Goal: Task Accomplishment & Management: Manage account settings

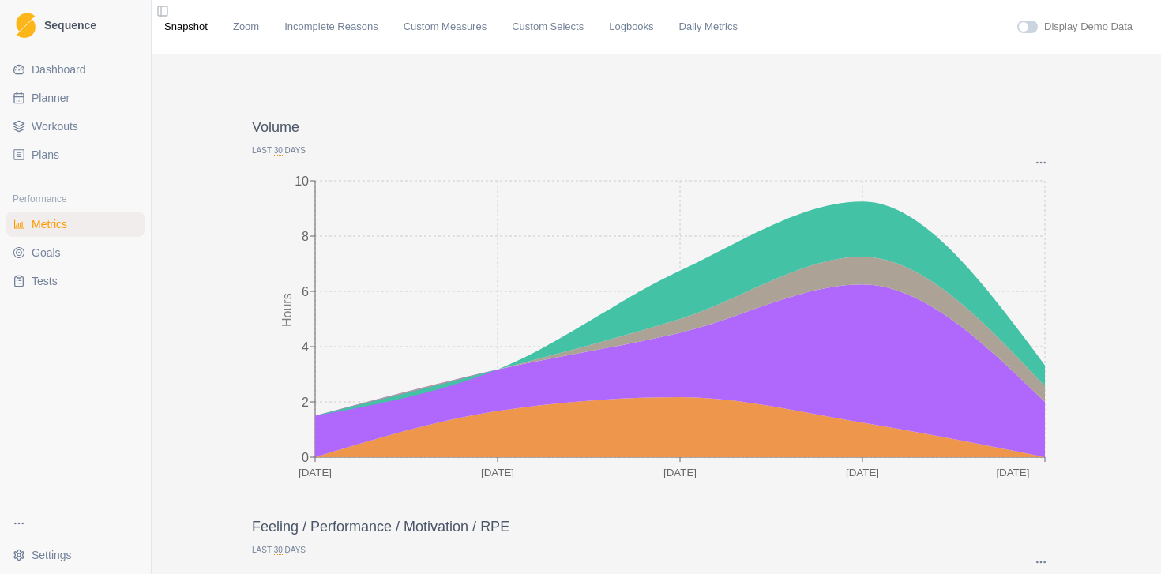
click at [40, 105] on span "Planner" at bounding box center [51, 98] width 38 height 16
select select "month"
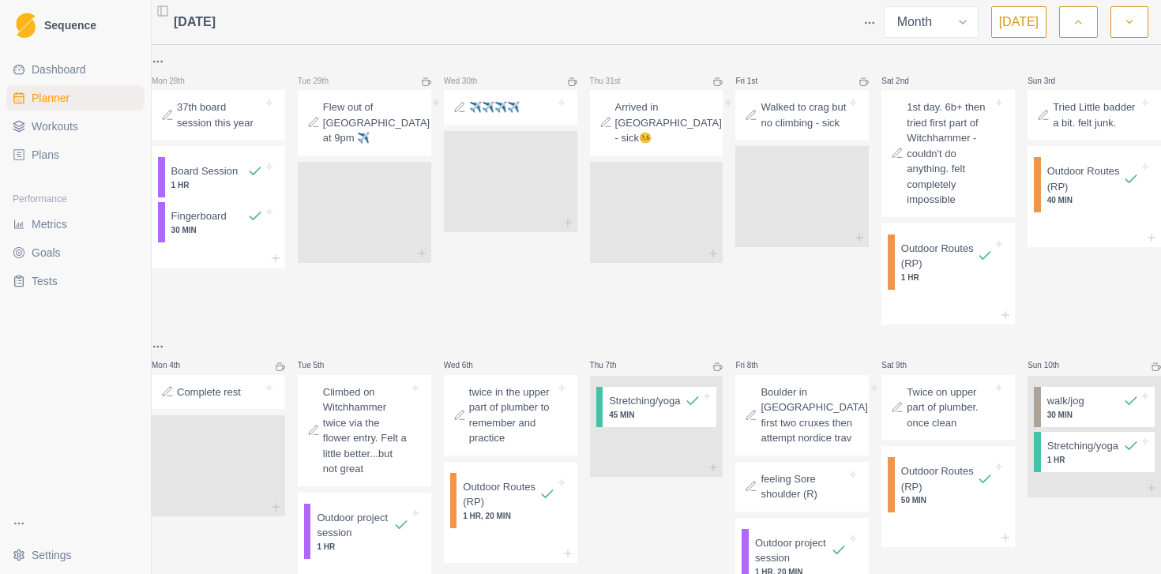
click at [870, 23] on html "Sequence Dashboard Planner Workouts Plans Performance Metrics Goals Tests Setti…" at bounding box center [580, 287] width 1161 height 574
click at [804, 54] on div "Events" at bounding box center [809, 51] width 150 height 25
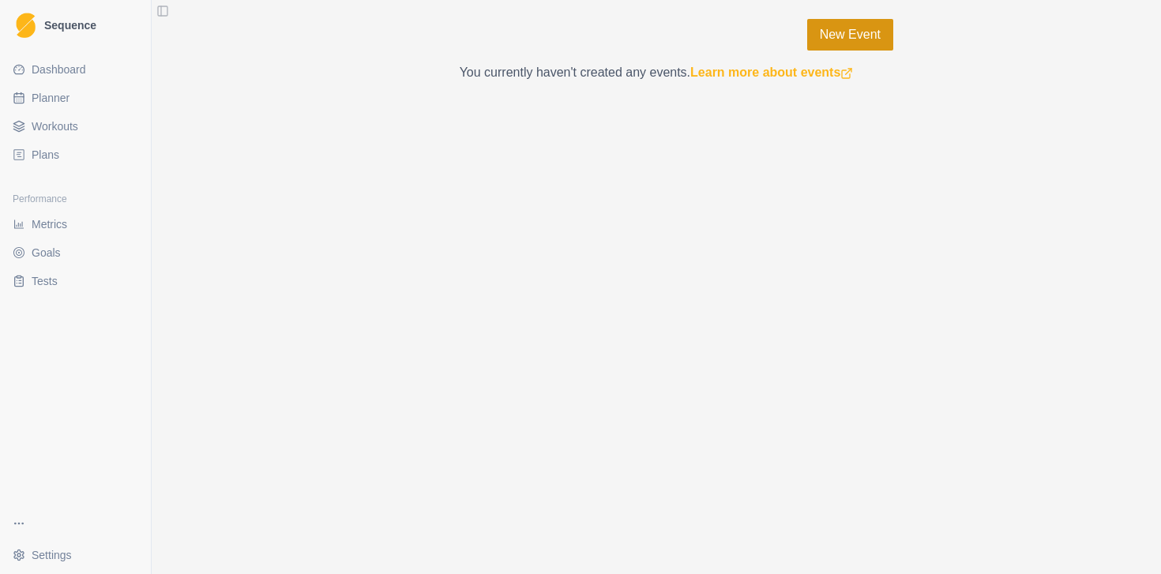
click at [831, 36] on link "New Event" at bounding box center [850, 35] width 86 height 32
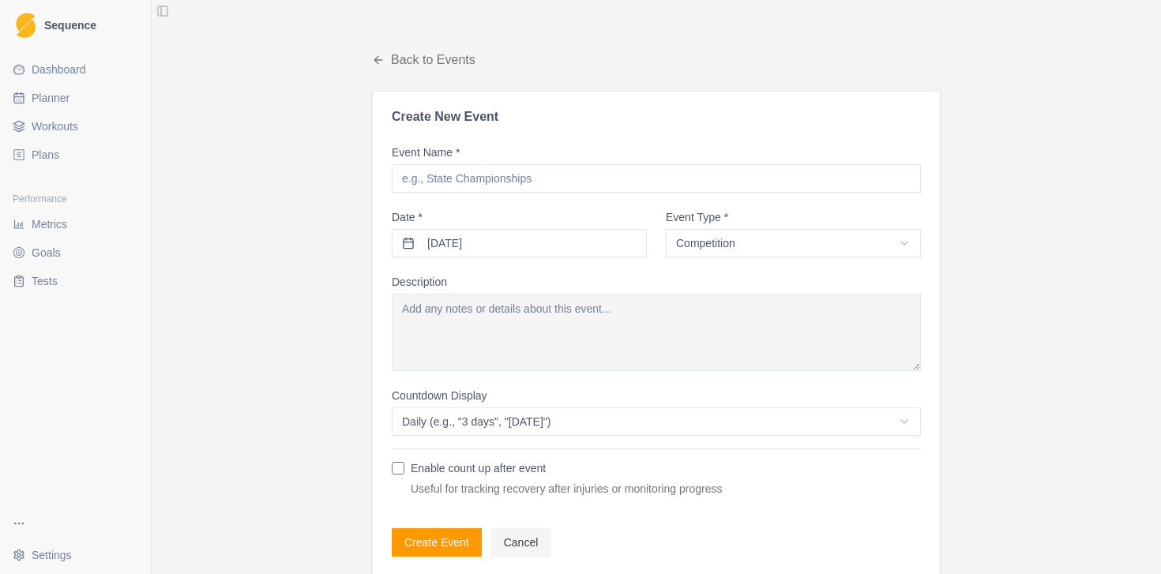
click at [465, 180] on input "Event Name *" at bounding box center [656, 178] width 529 height 28
type input "Right ring [MEDICAL_DATA]"
click at [734, 245] on html "Sequence Dashboard Planner Workouts Plans Performance Metrics Goals Tests Setti…" at bounding box center [580, 287] width 1161 height 574
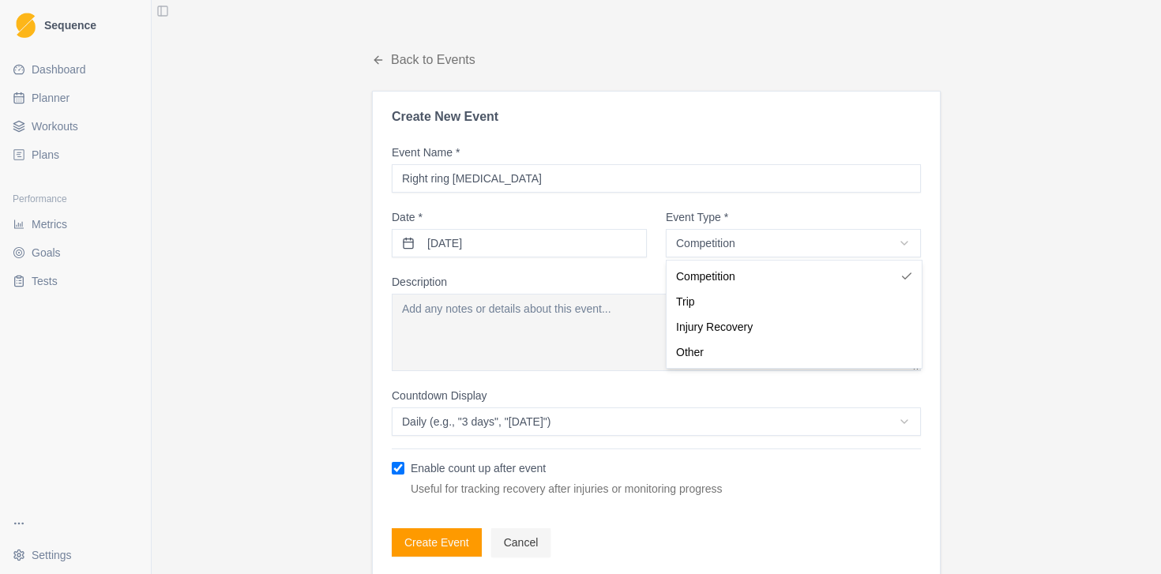
select select "injury"
checkbox input "true"
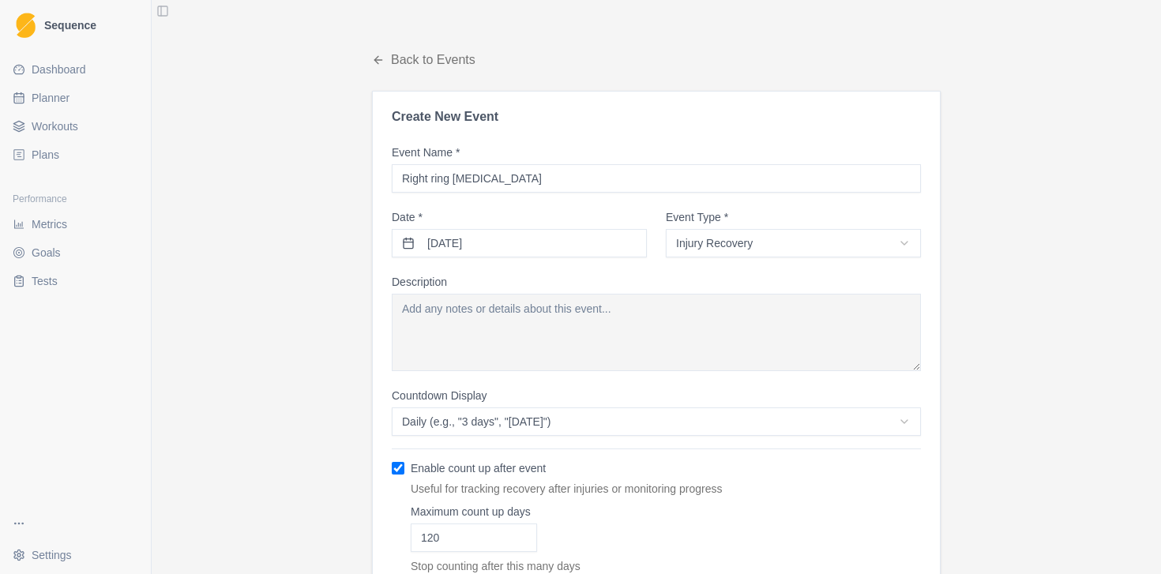
click at [598, 314] on textarea "Description" at bounding box center [656, 332] width 529 height 77
click at [709, 418] on html "Sequence Dashboard Planner Workouts Plans Performance Metrics Goals Tests Setti…" at bounding box center [580, 287] width 1161 height 574
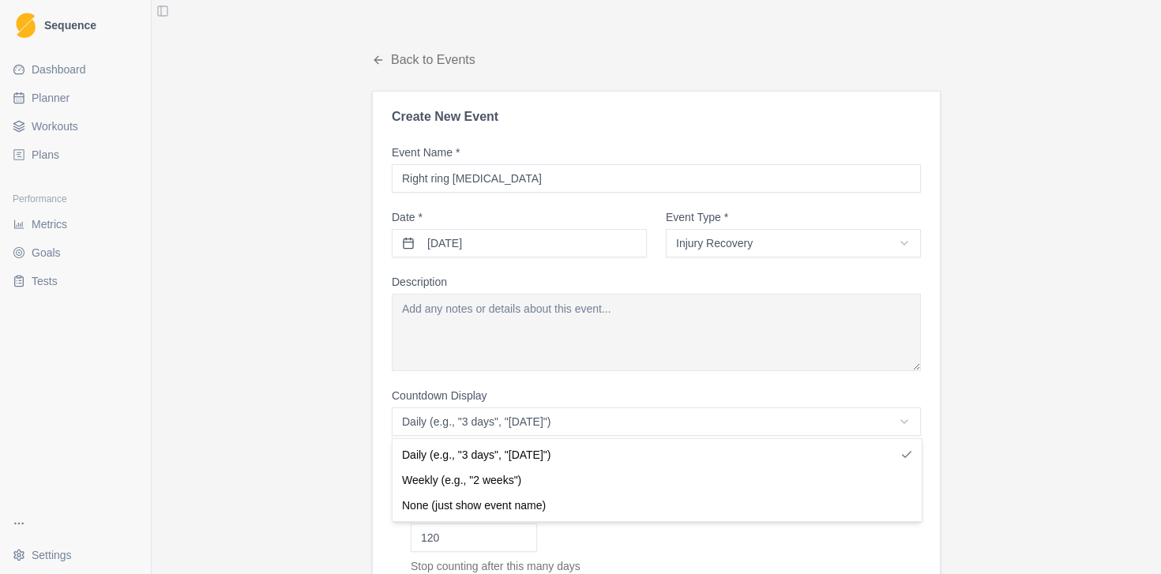
select select "weekly"
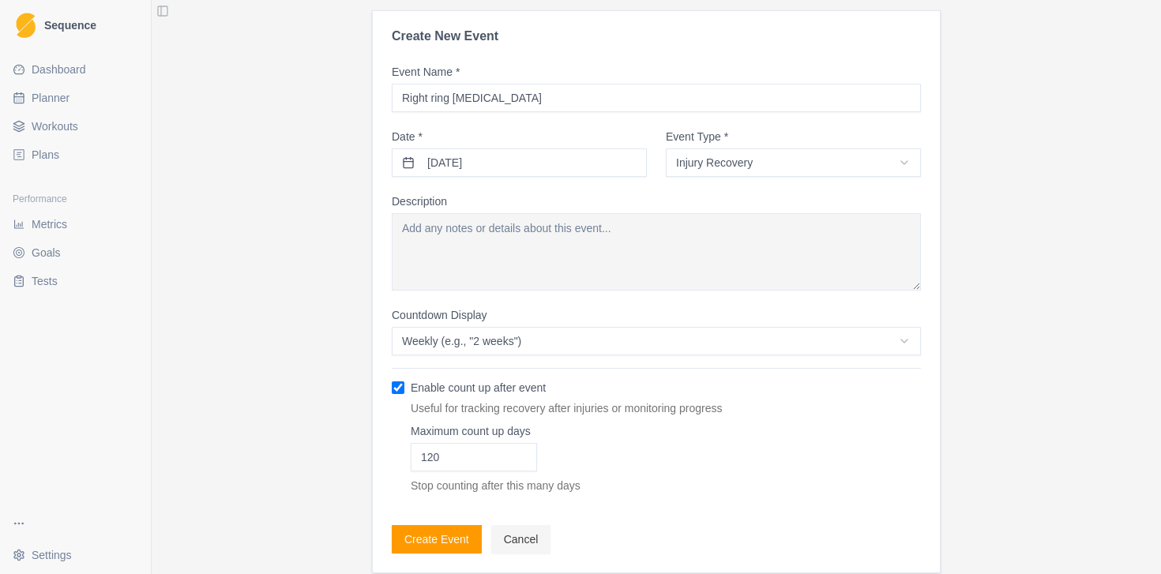
scroll to position [94, 0]
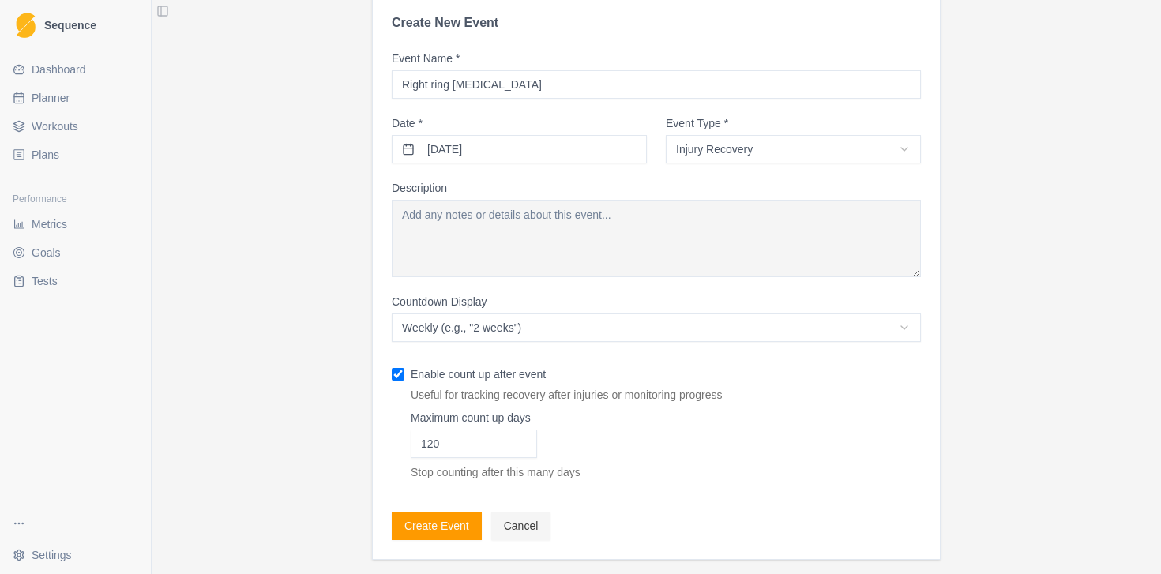
click at [572, 326] on html "Sequence Dashboard Planner Workouts Plans Performance Metrics Goals Tests Setti…" at bounding box center [580, 287] width 1161 height 574
click at [661, 223] on textarea "Description" at bounding box center [656, 238] width 529 height 77
type textarea "Swollen and sore R [MEDICAL_DATA]."
click at [444, 532] on button "Create Event" at bounding box center [437, 526] width 90 height 28
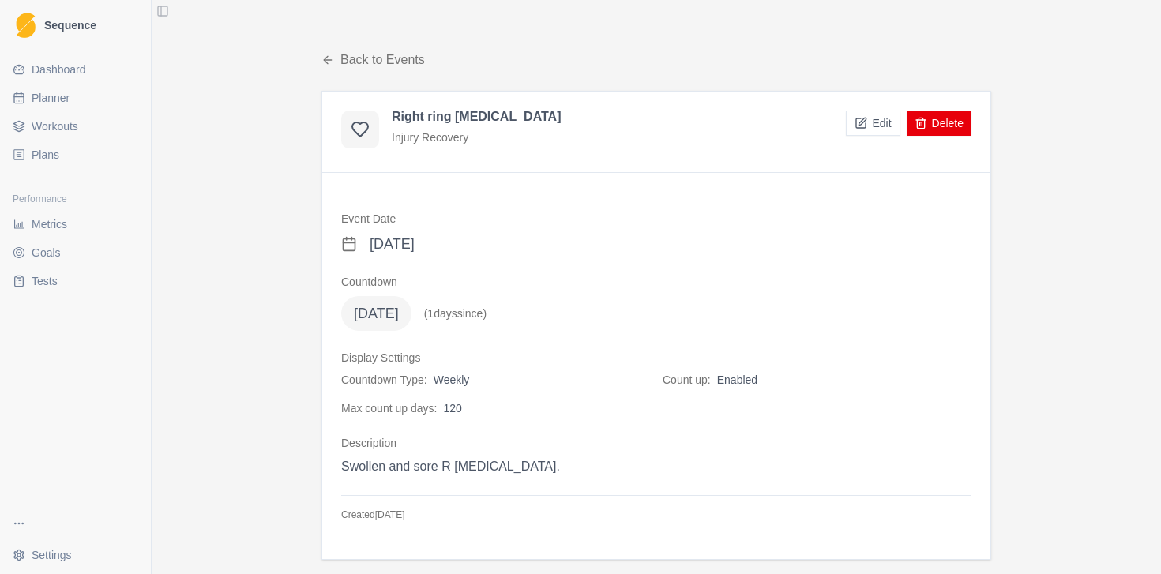
click at [67, 102] on span "Planner" at bounding box center [51, 98] width 38 height 16
select select "month"
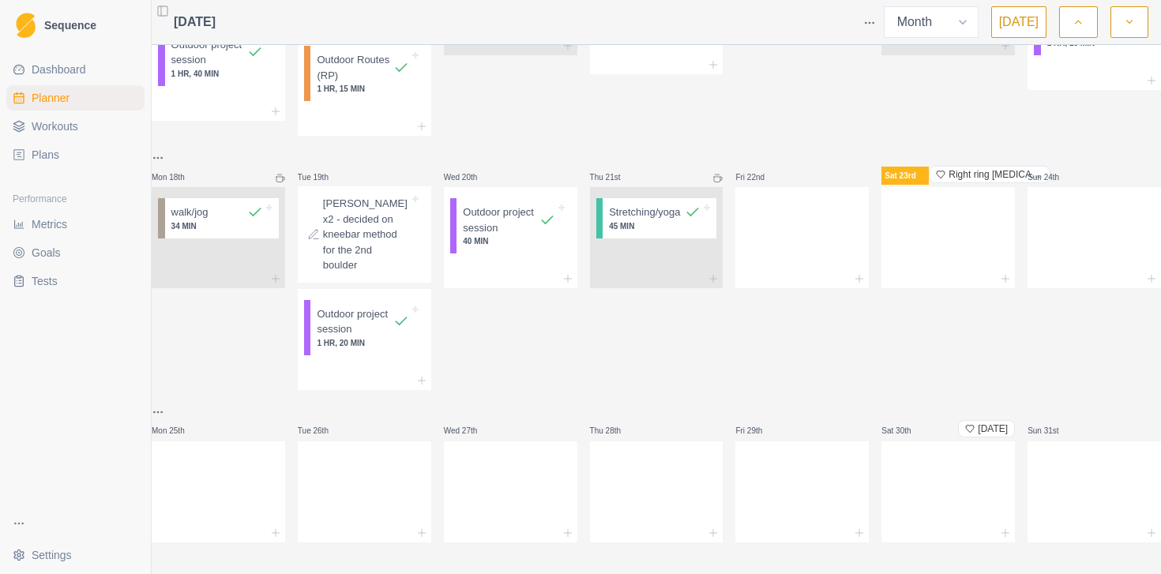
scroll to position [769, 0]
click at [999, 285] on icon at bounding box center [1005, 279] width 13 height 13
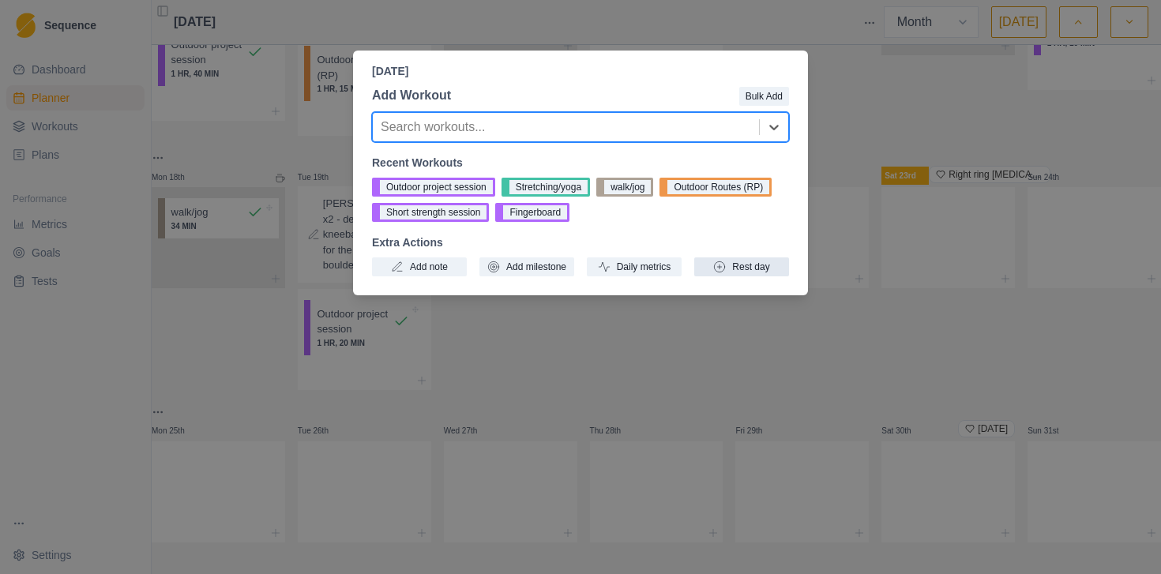
click at [746, 268] on button "Rest day" at bounding box center [741, 267] width 95 height 19
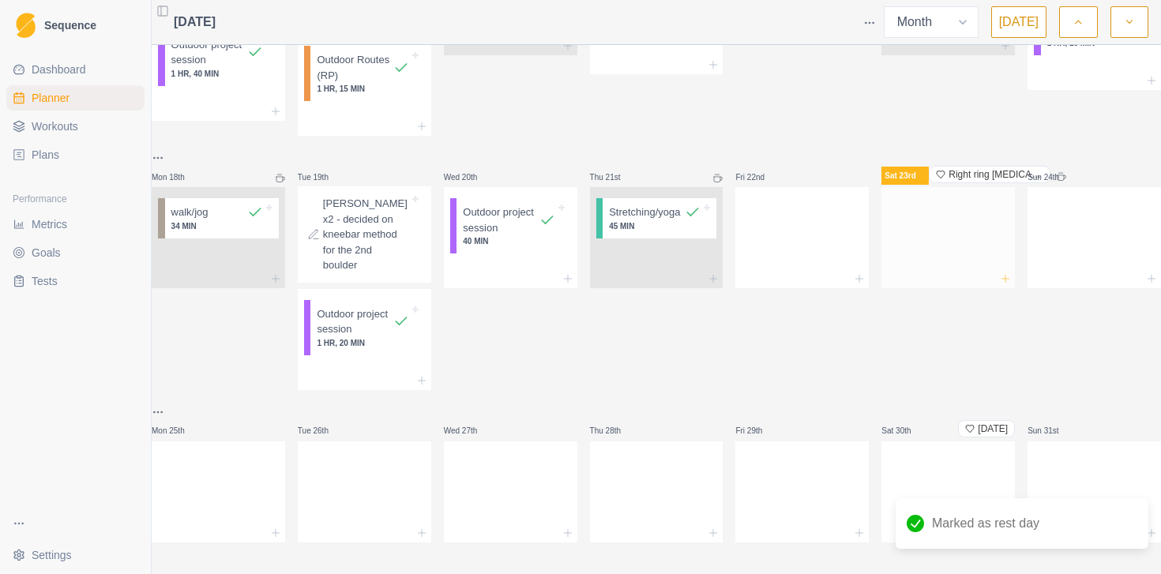
click at [999, 285] on icon at bounding box center [1005, 279] width 13 height 13
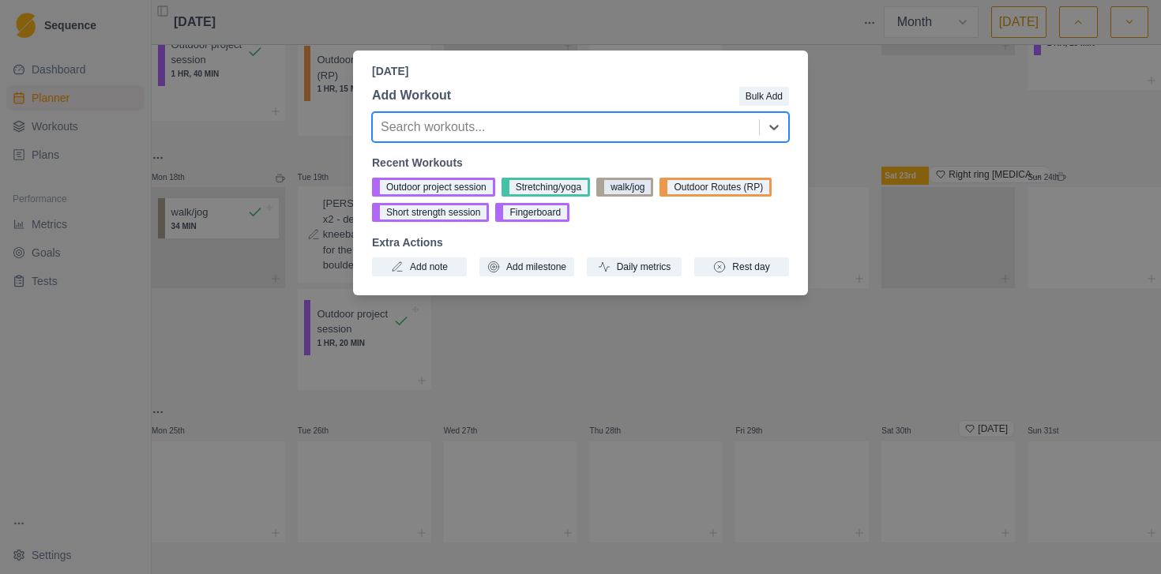
click at [634, 189] on button "walk/jog" at bounding box center [624, 187] width 57 height 19
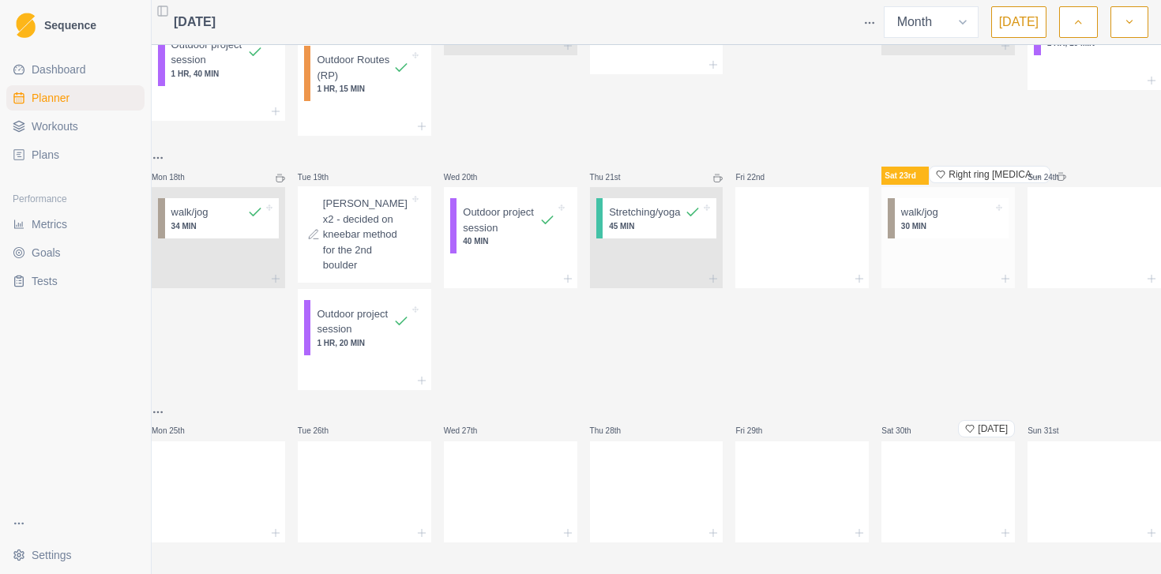
click at [969, 232] on p "30 MIN" at bounding box center [947, 226] width 92 height 12
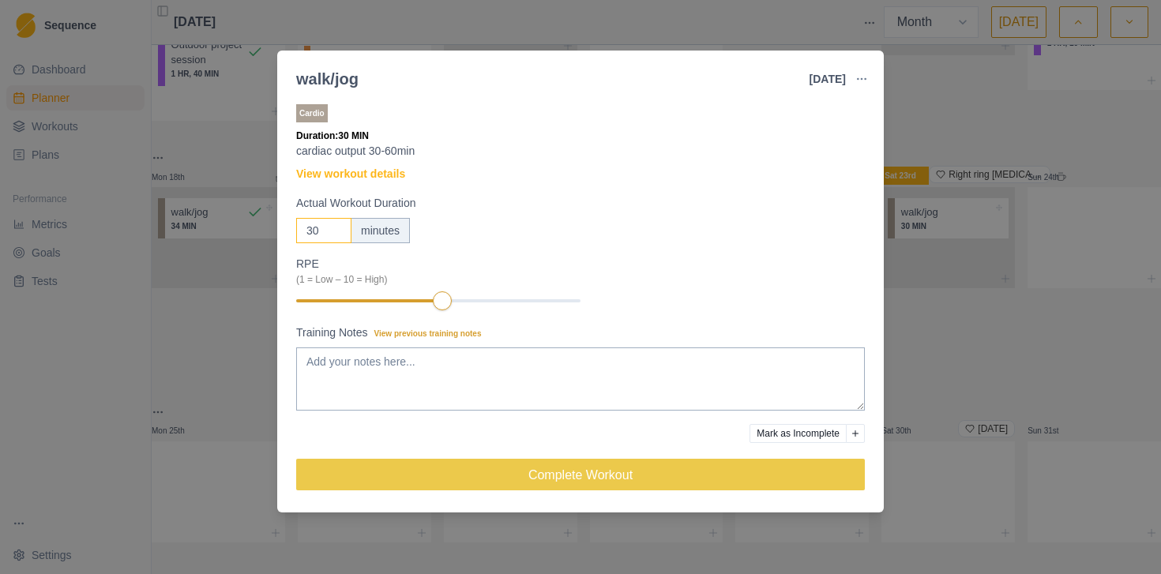
click at [335, 228] on input "31" at bounding box center [323, 230] width 55 height 25
click at [335, 228] on input "32" at bounding box center [323, 230] width 55 height 25
type input "33"
click at [335, 228] on input "33" at bounding box center [323, 230] width 55 height 25
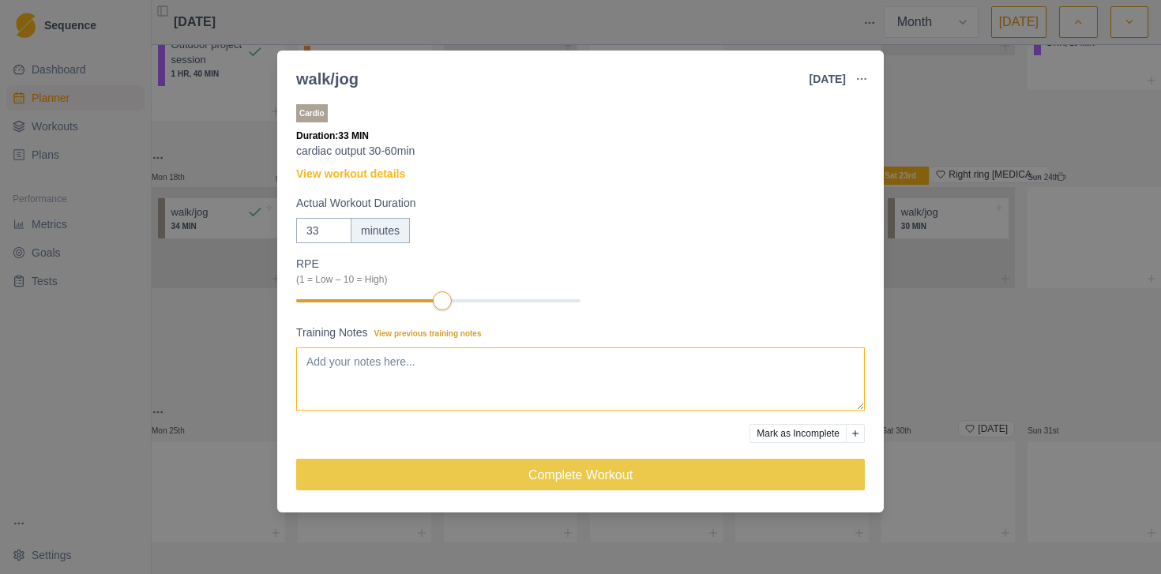
click at [324, 375] on textarea "Training Notes View previous training notes" at bounding box center [580, 379] width 569 height 63
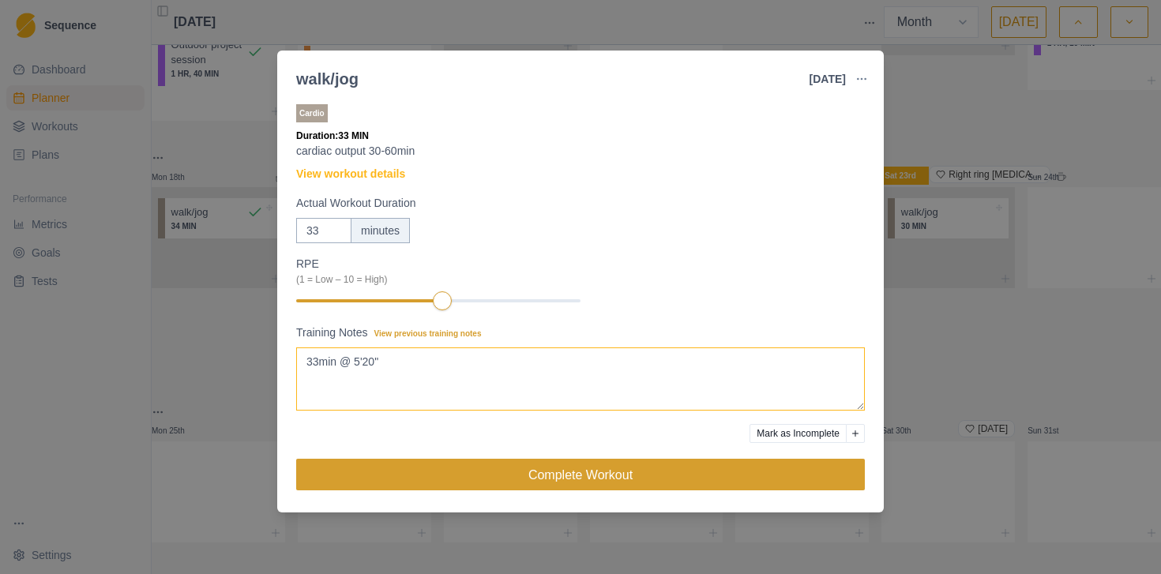
type textarea "33min @ 5'20""
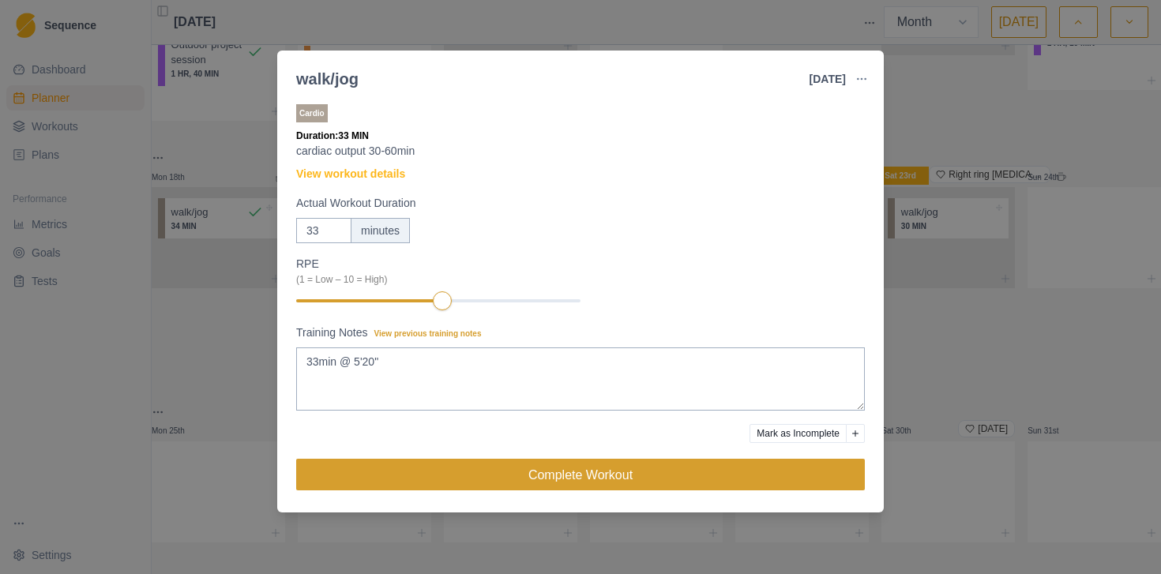
click at [481, 467] on button "Complete Workout" at bounding box center [580, 475] width 569 height 32
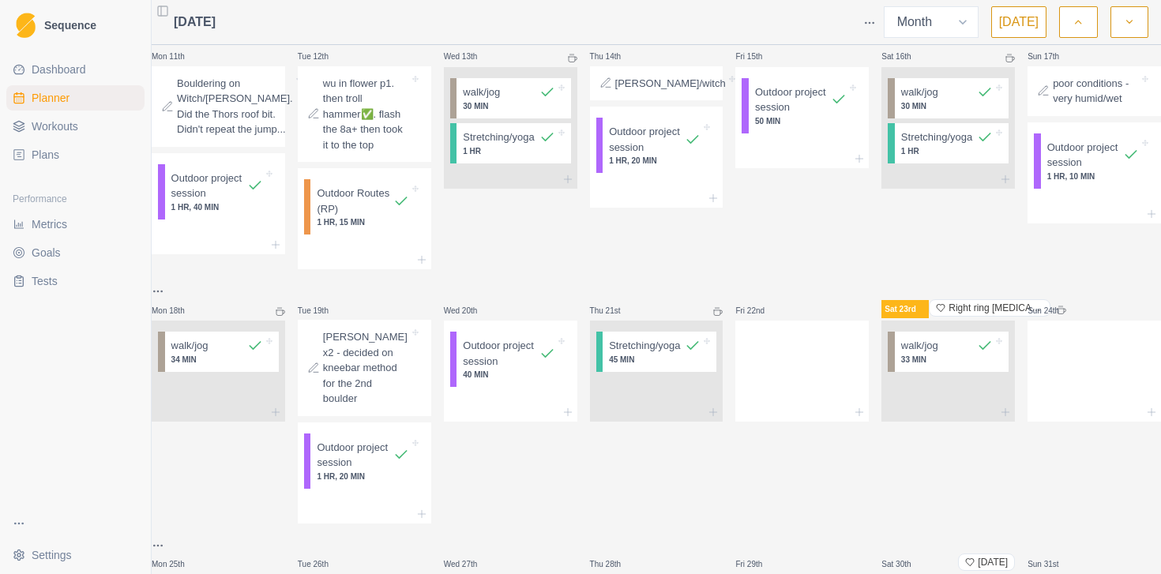
scroll to position [602, 0]
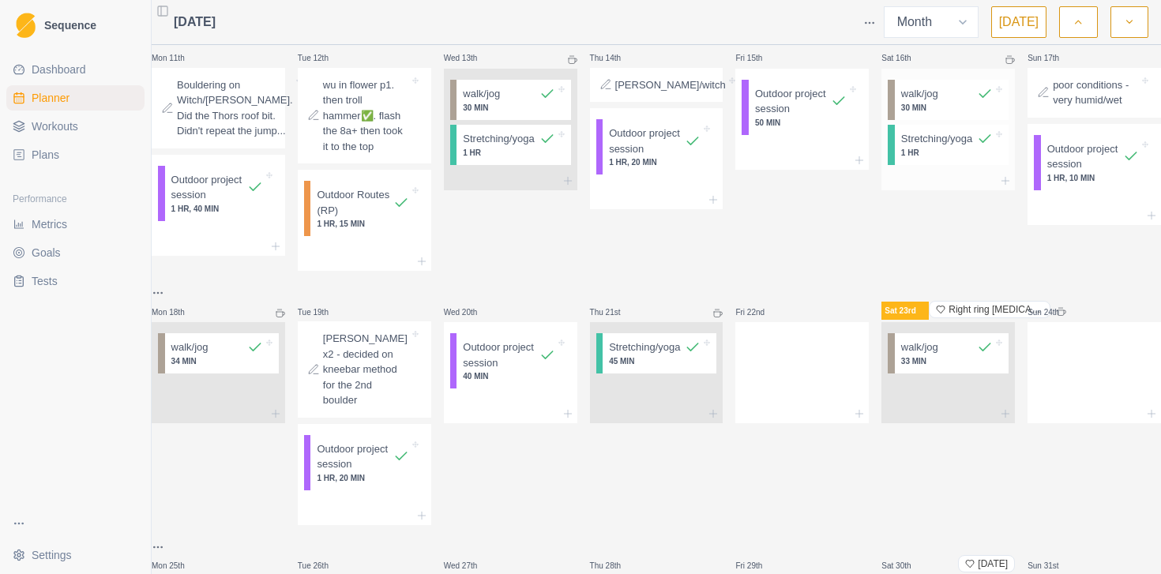
click at [936, 147] on p "Stretching/yoga" at bounding box center [936, 139] width 71 height 16
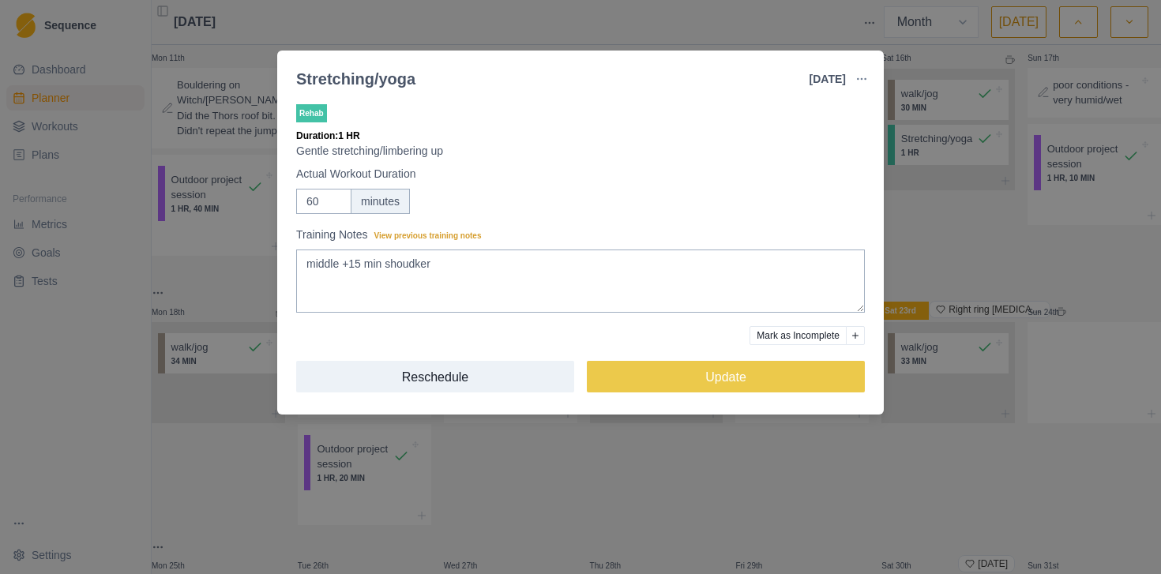
click at [982, 282] on div "Stretching/yoga [DATE] Link To Goal View Workout Metrics Edit Original Workout …" at bounding box center [580, 287] width 1161 height 574
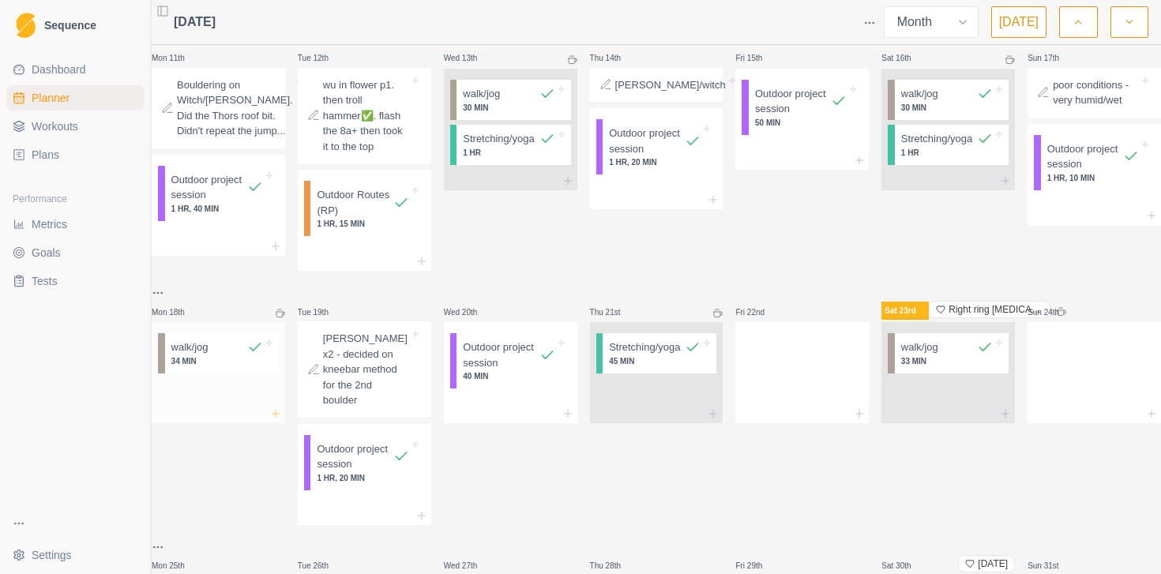
click at [282, 420] on icon at bounding box center [275, 414] width 13 height 13
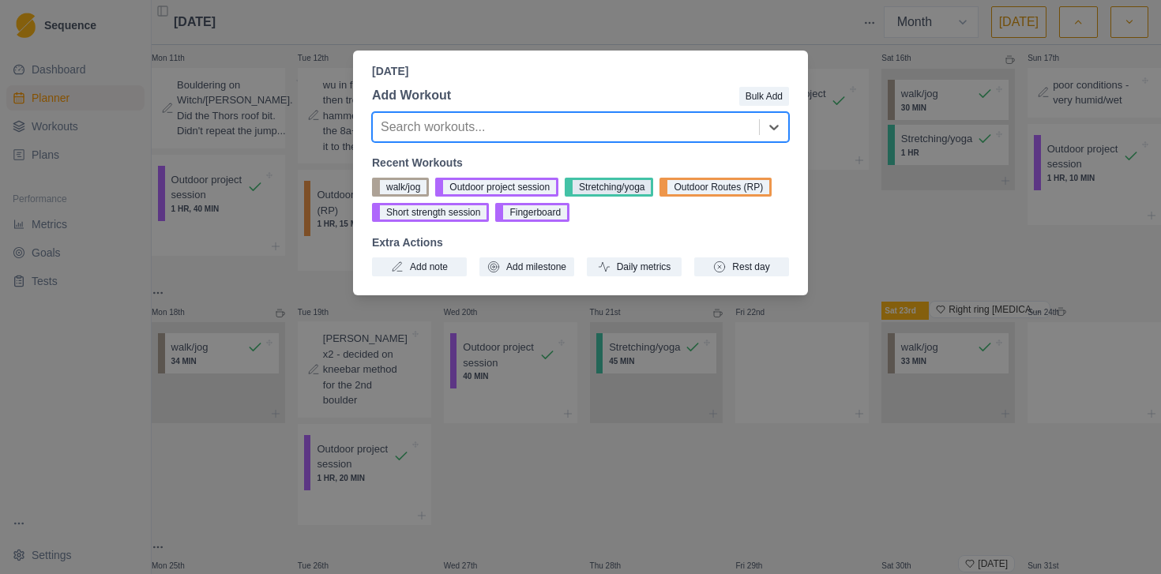
click at [624, 182] on button "Stretching/yoga" at bounding box center [609, 187] width 88 height 19
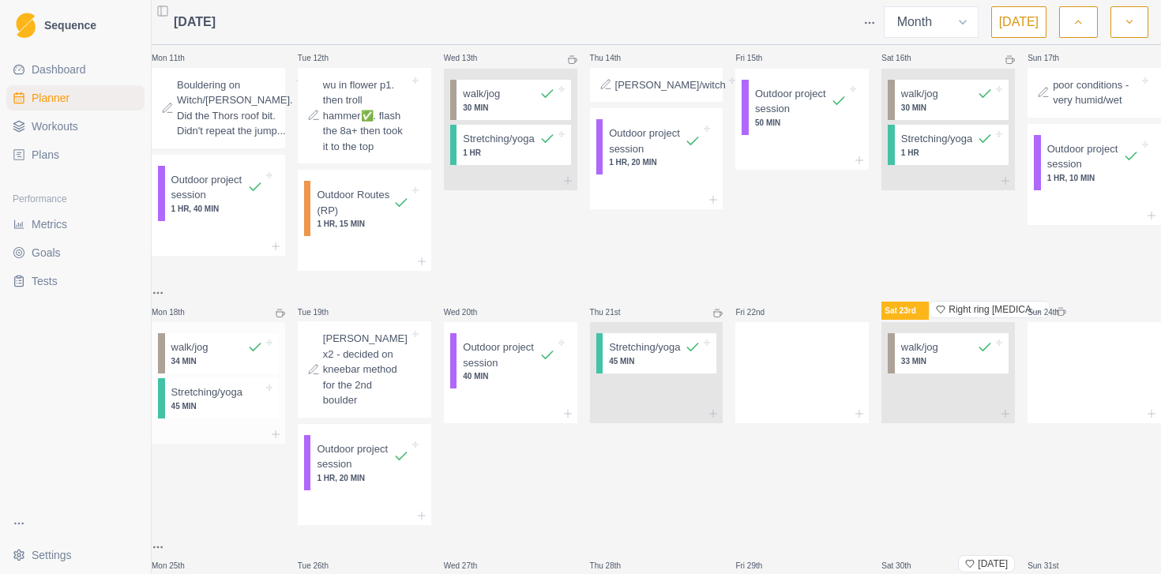
click at [212, 401] on p "Stretching/yoga" at bounding box center [206, 393] width 71 height 16
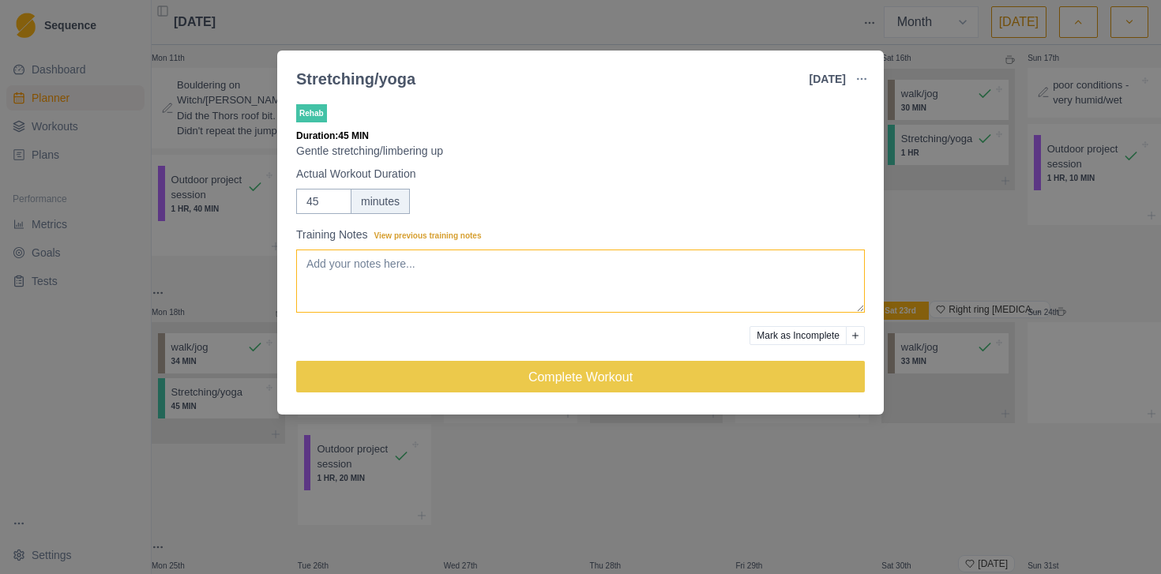
click at [442, 265] on textarea "Training Notes View previous training notes" at bounding box center [580, 281] width 569 height 63
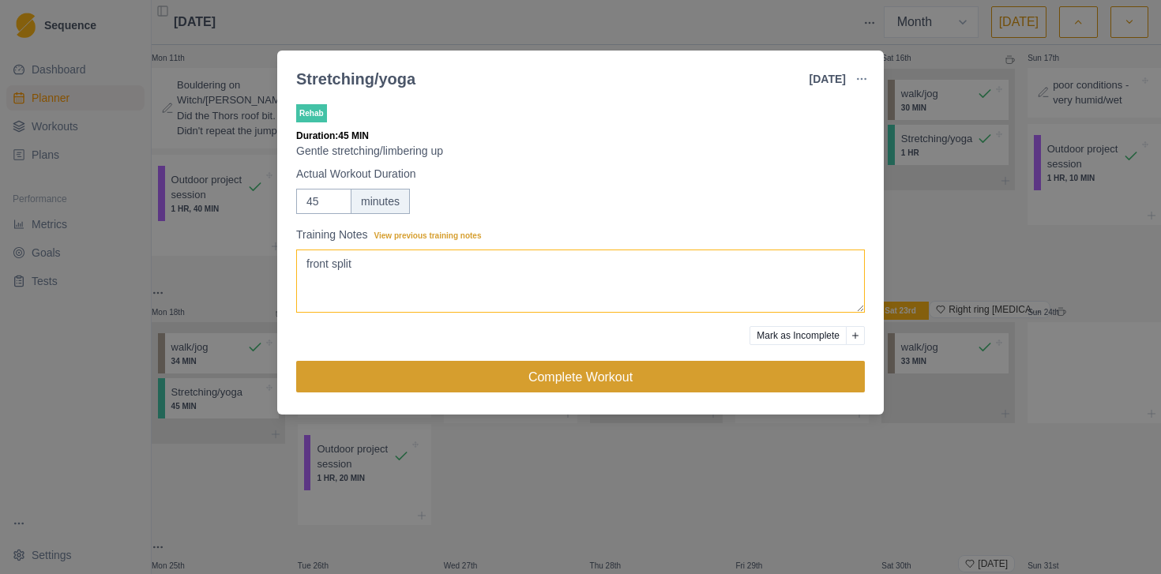
type textarea "front split"
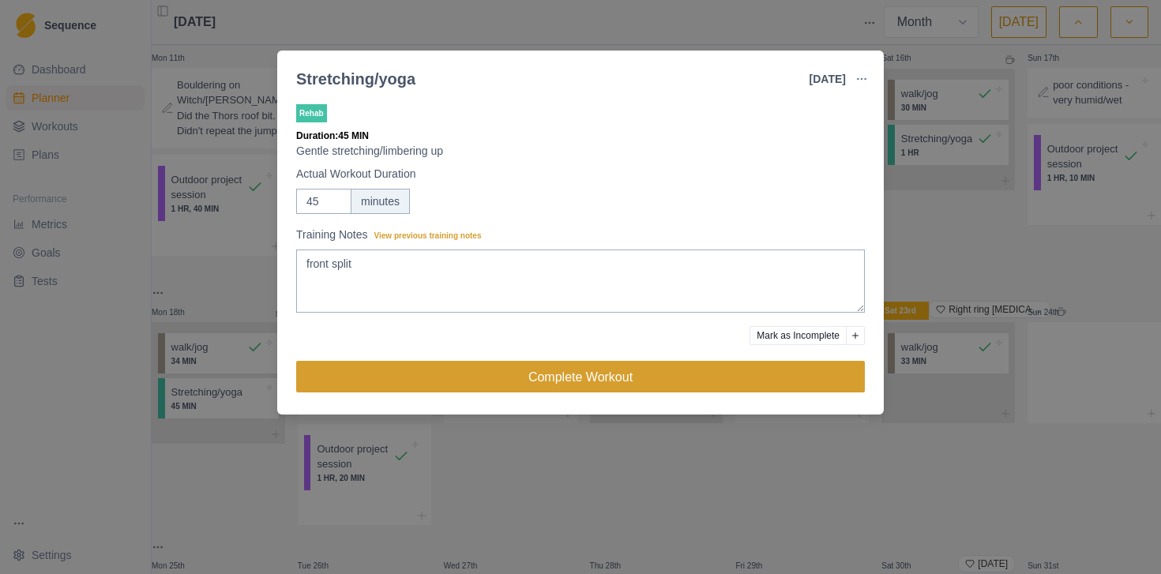
click at [498, 374] on button "Complete Workout" at bounding box center [580, 377] width 569 height 32
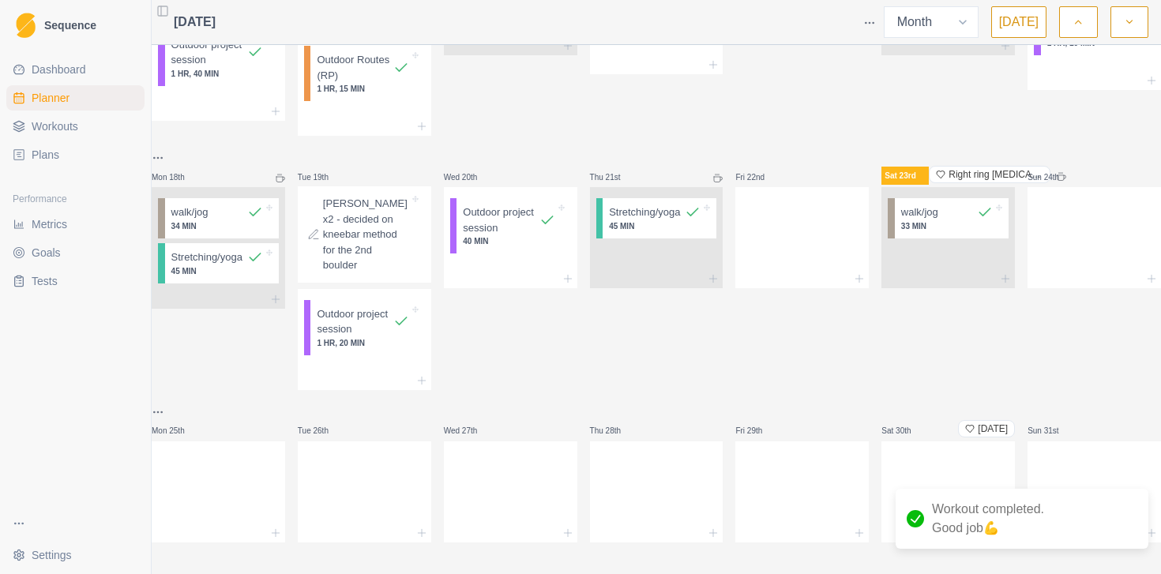
scroll to position [739, 0]
click at [853, 285] on icon at bounding box center [859, 279] width 13 height 13
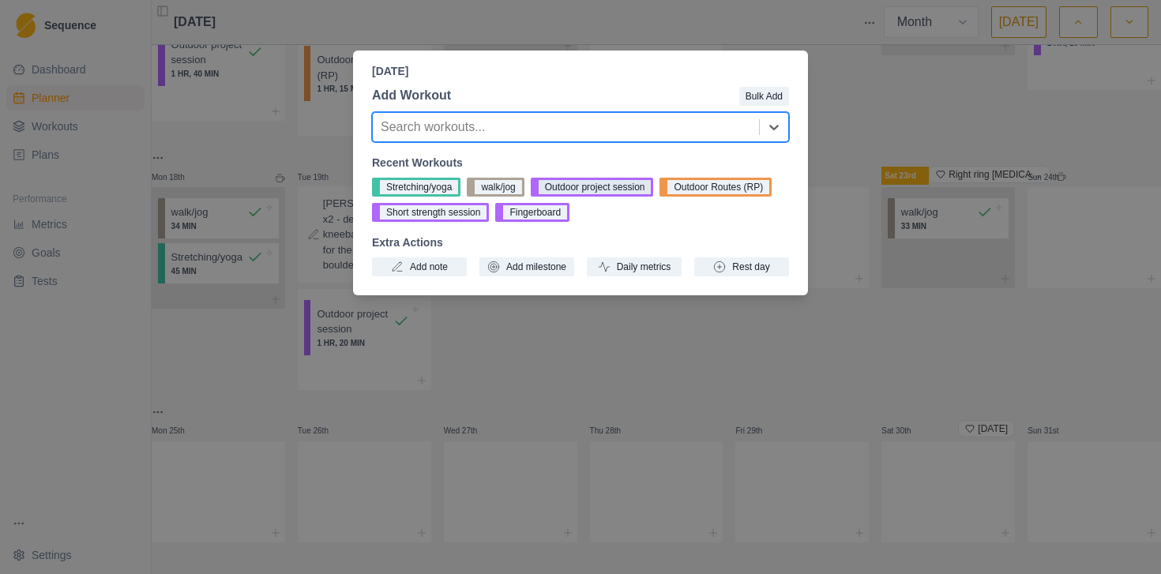
click at [603, 186] on button "Outdoor project session" at bounding box center [592, 187] width 123 height 19
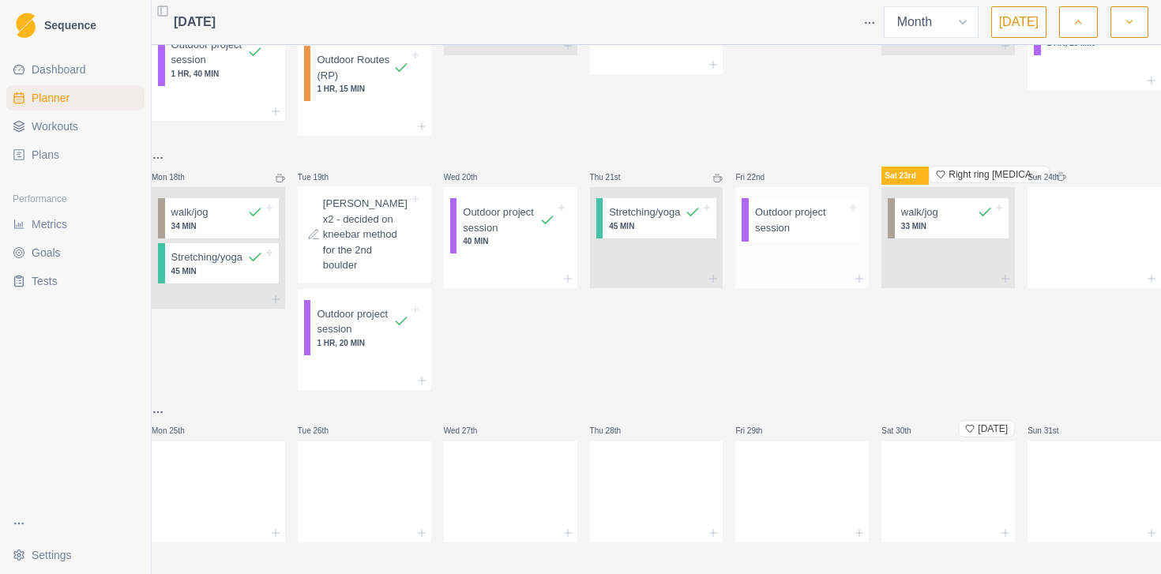
click at [797, 242] on div "Outdoor project session" at bounding box center [806, 219] width 114 height 43
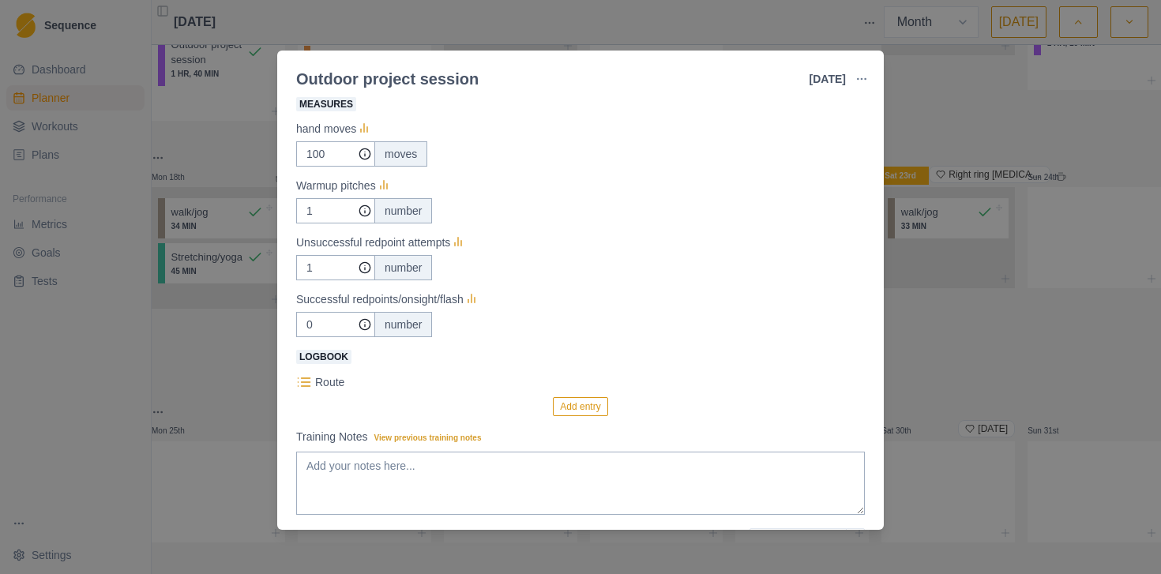
scroll to position [233, 0]
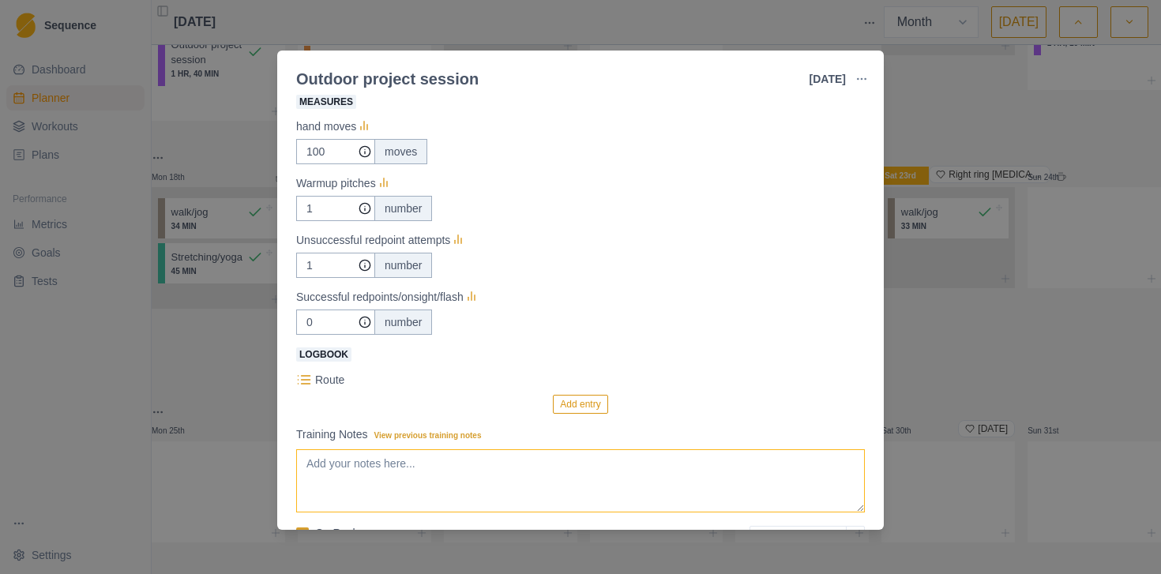
click at [480, 464] on textarea "Training Notes View previous training notes" at bounding box center [580, 481] width 569 height 63
click at [472, 481] on textarea "1. w/u on plumber from rope to rail 2. att boulders. linked thors roof. tried t…" at bounding box center [580, 481] width 569 height 63
click at [440, 495] on textarea "1. w/u on plumber from rope to rail 2. att boulders. linked thors roof to plumb…" at bounding box center [580, 481] width 569 height 63
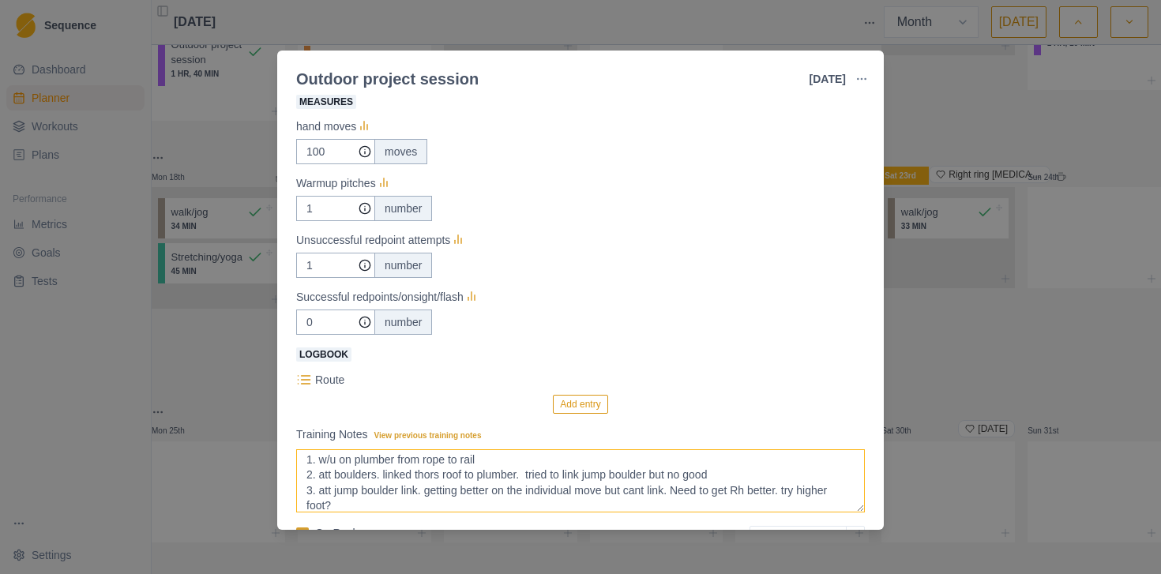
scroll to position [19, 0]
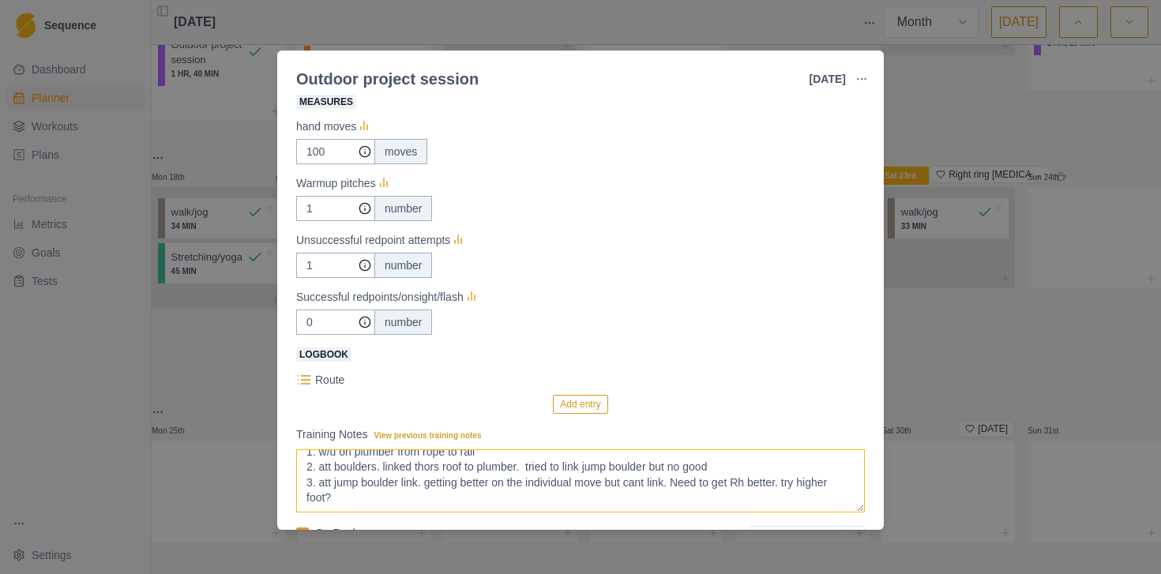
click at [370, 492] on textarea "1. w/u on plumber from rope to rail 2. att boulders. linked thors roof to plumb…" at bounding box center [580, 481] width 569 height 63
type textarea "1. w/u on plumber from rope to rail 2. att boulders. linked thors roof to plumb…"
click at [324, 164] on input "1" at bounding box center [335, 151] width 79 height 25
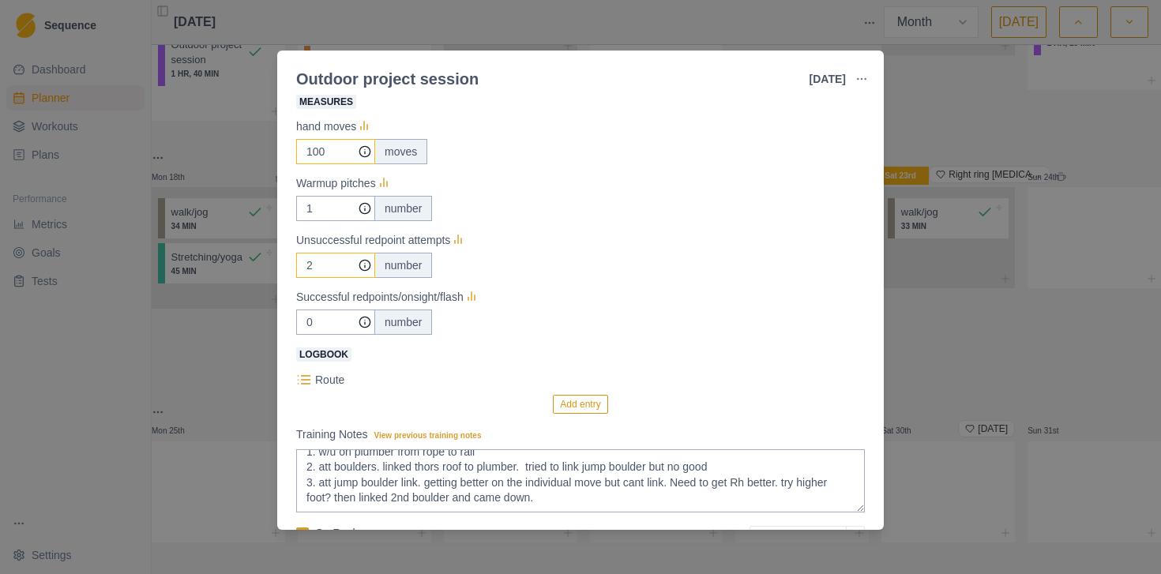
type input "2"
click at [324, 156] on input "100" at bounding box center [335, 151] width 79 height 25
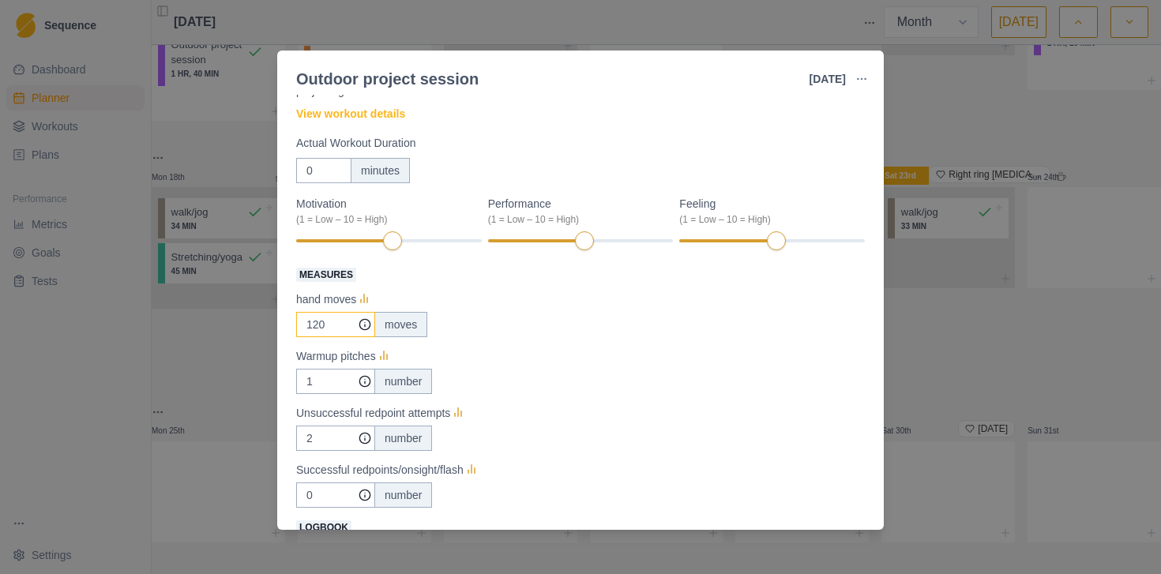
scroll to position [0, 0]
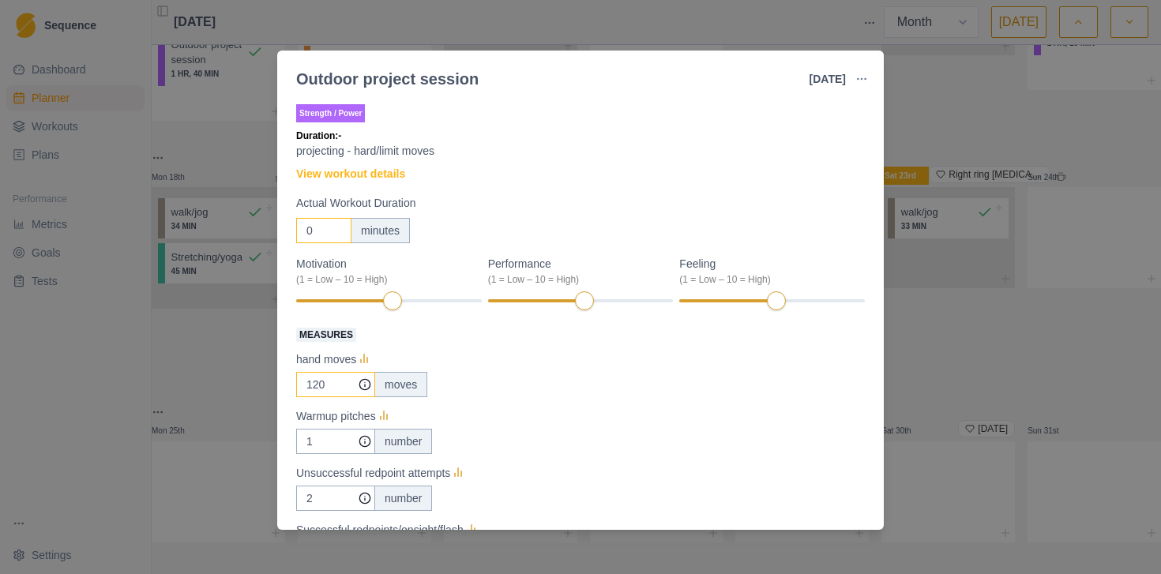
type input "120"
click at [318, 232] on input "0" at bounding box center [323, 230] width 55 height 25
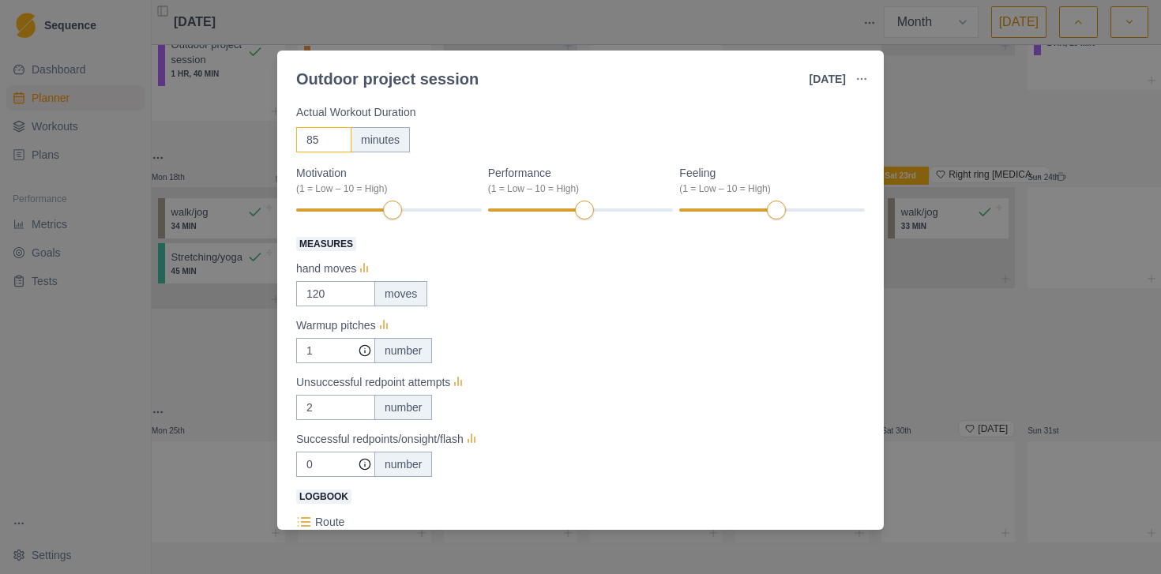
scroll to position [318, 0]
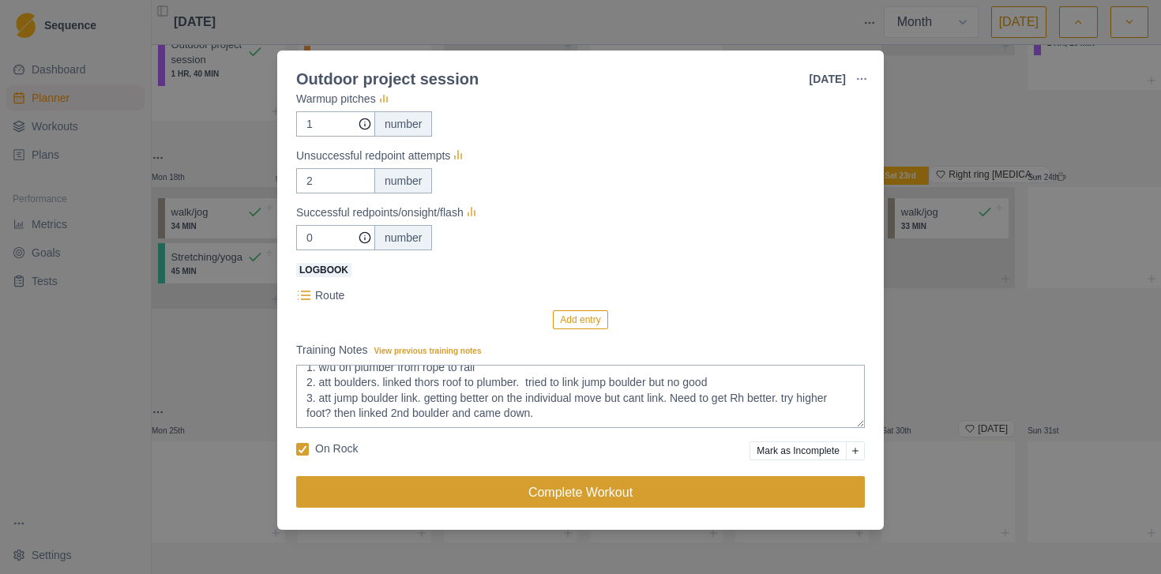
type input "85"
click at [593, 502] on button "Complete Workout" at bounding box center [580, 492] width 569 height 32
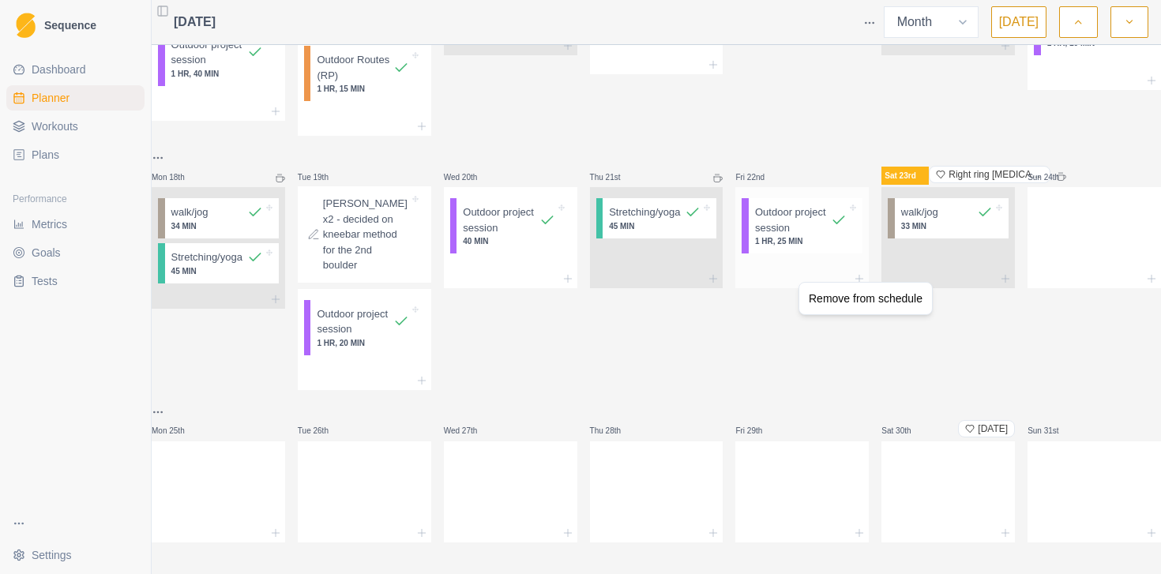
click at [797, 282] on html "Sequence Dashboard Planner Workouts Plans Performance Metrics Goals Tests Setti…" at bounding box center [580, 287] width 1161 height 574
click at [797, 235] on p "Outdoor project session" at bounding box center [793, 220] width 76 height 31
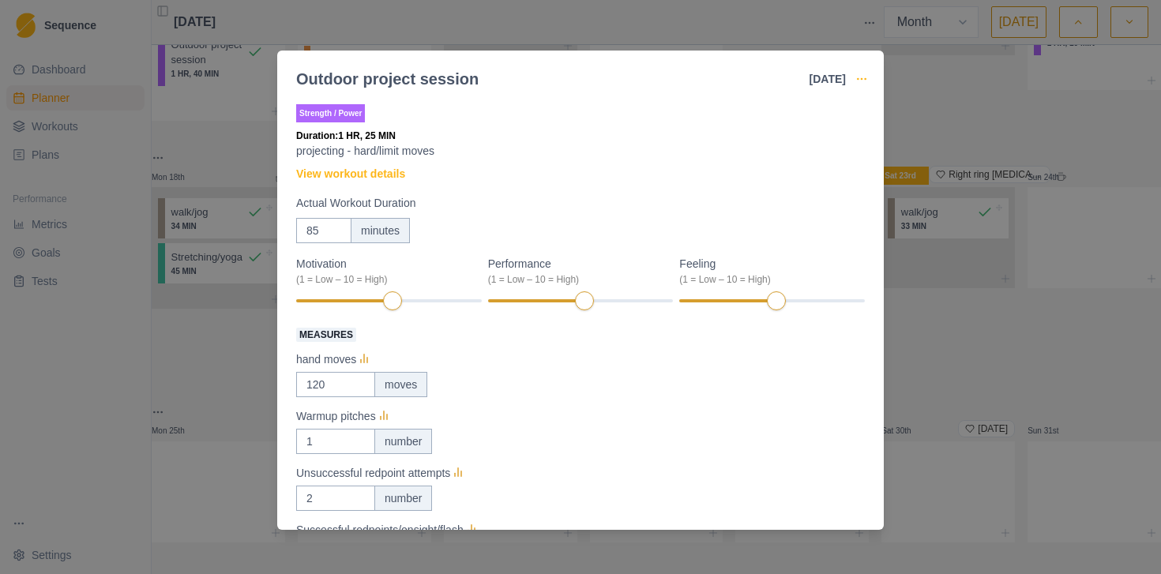
click at [861, 82] on icon "button" at bounding box center [862, 79] width 13 height 13
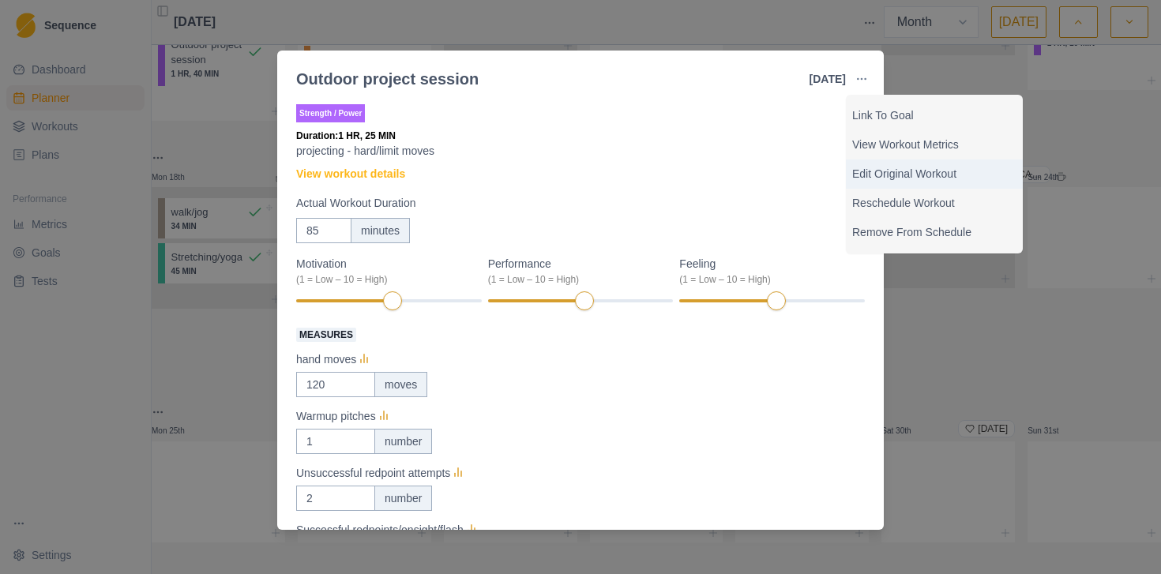
click at [877, 175] on p "Edit Original Workout" at bounding box center [934, 174] width 164 height 17
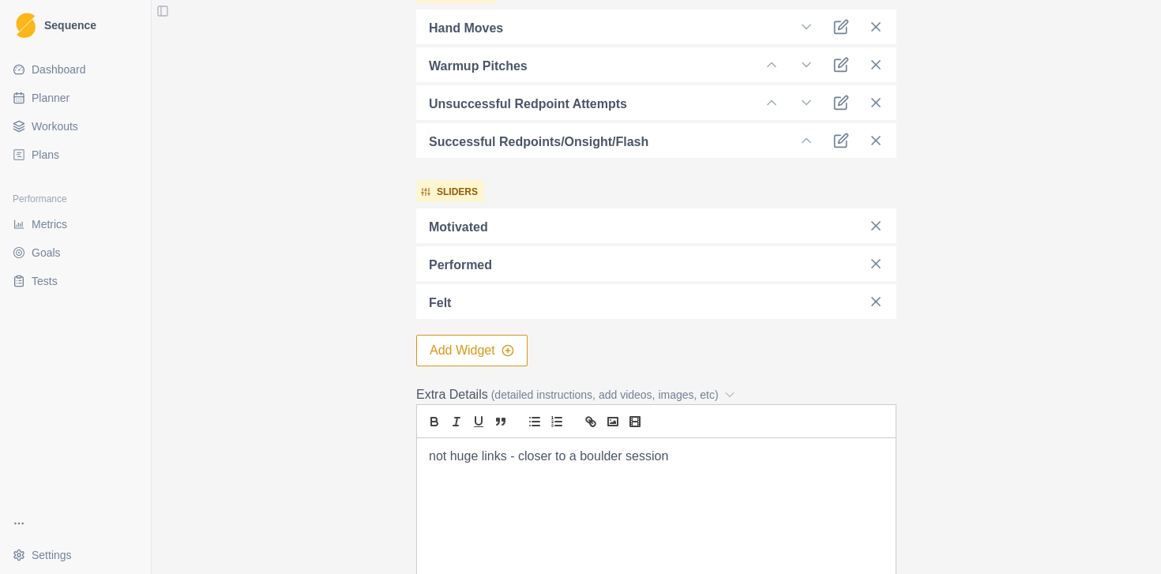
scroll to position [616, 0]
click at [484, 356] on button "Add Widget" at bounding box center [471, 350] width 111 height 32
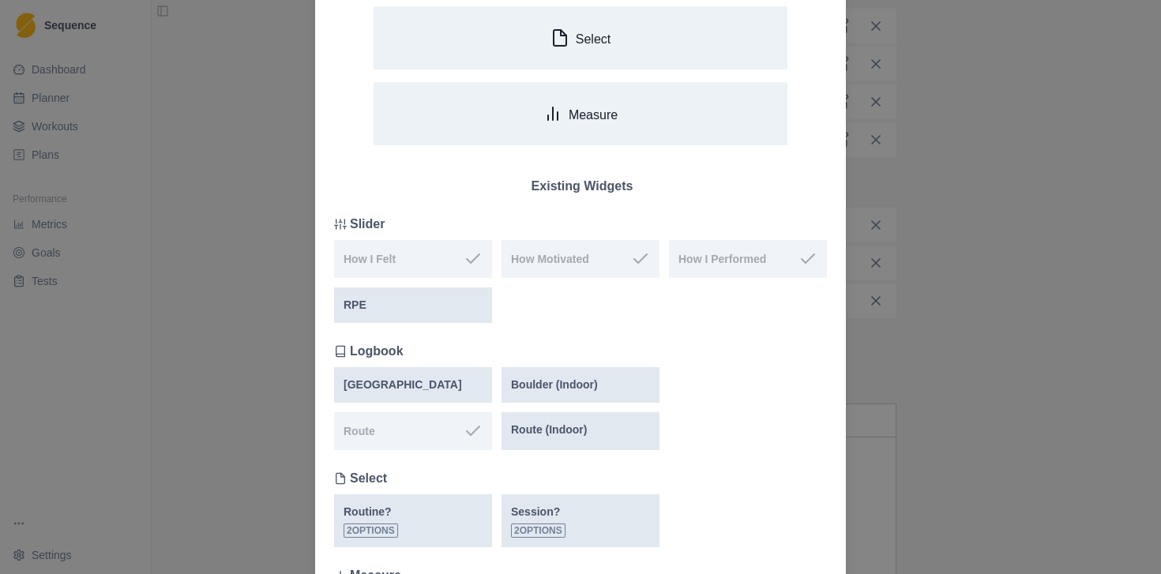
scroll to position [127, 0]
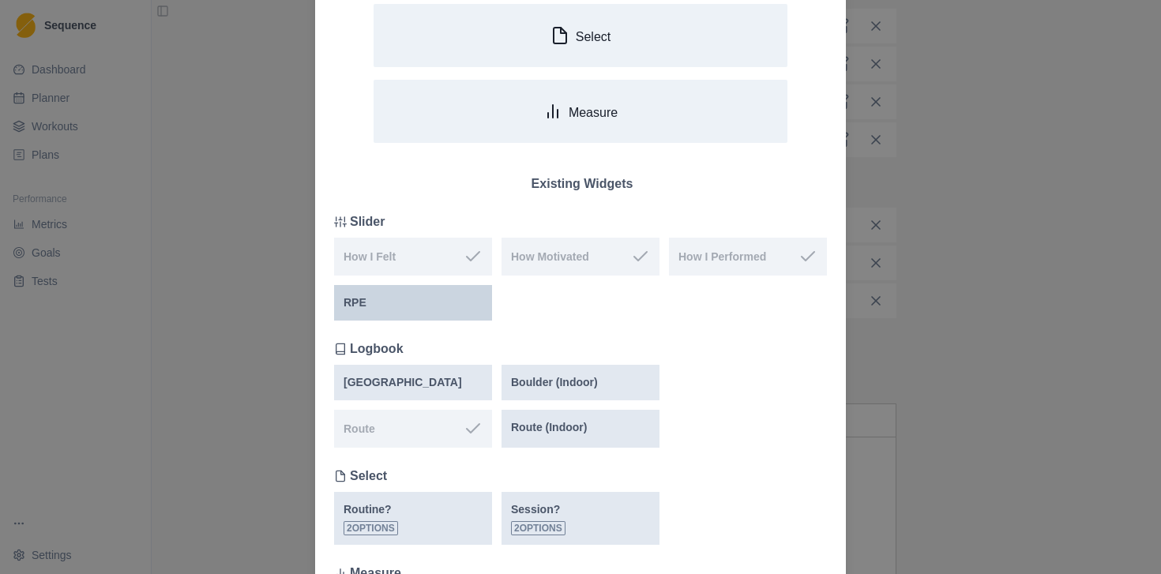
click at [416, 309] on div "RPE" at bounding box center [413, 303] width 139 height 17
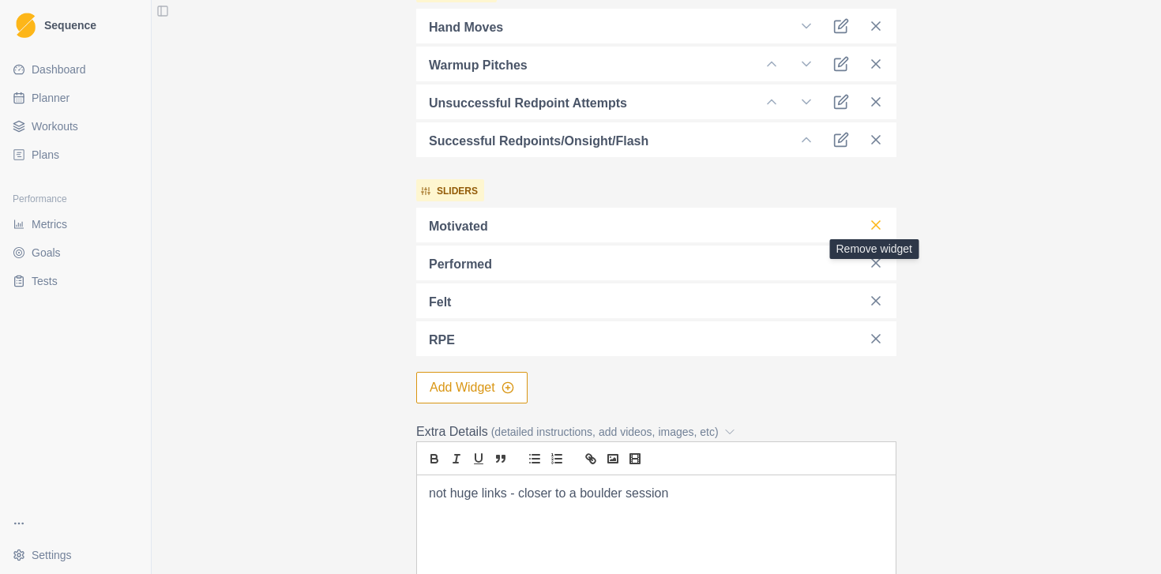
click at [878, 221] on icon at bounding box center [876, 225] width 16 height 16
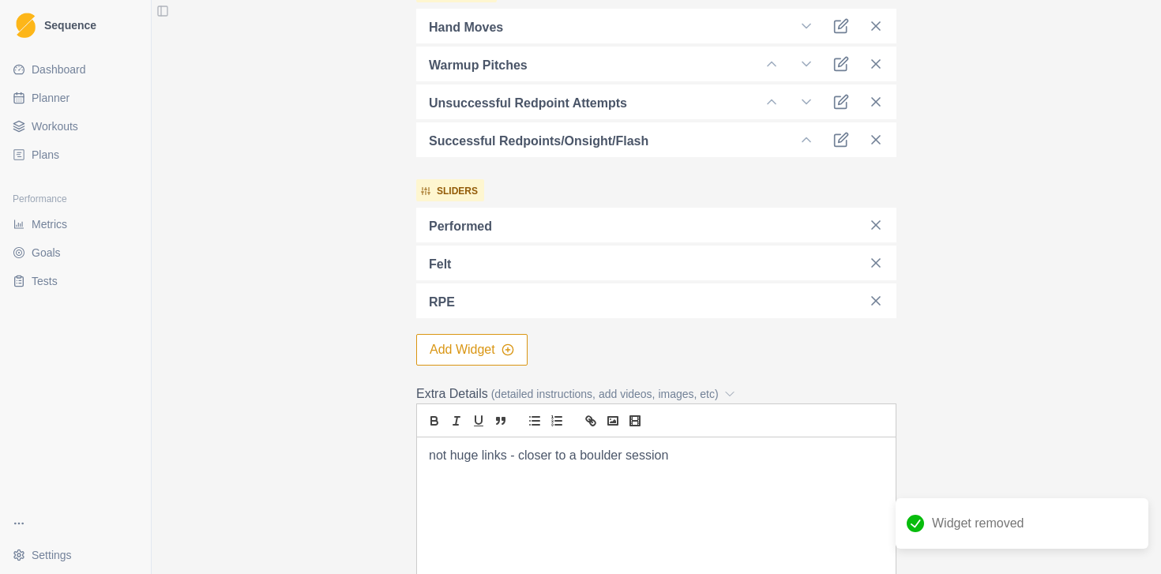
click at [878, 221] on icon at bounding box center [876, 225] width 16 height 16
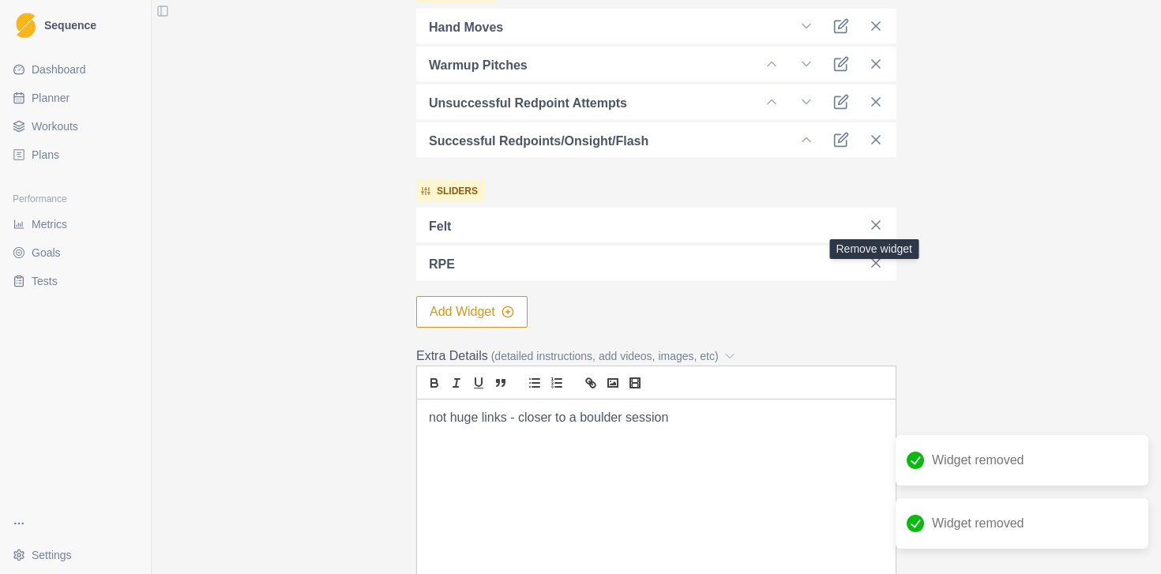
click at [878, 221] on icon at bounding box center [876, 225] width 16 height 16
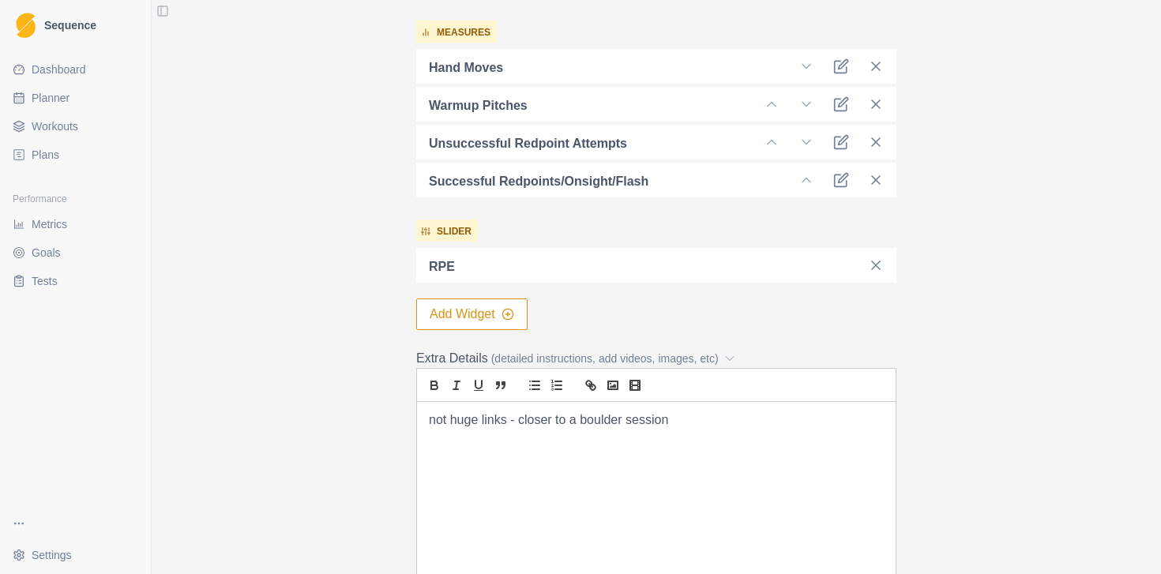
scroll to position [754, 0]
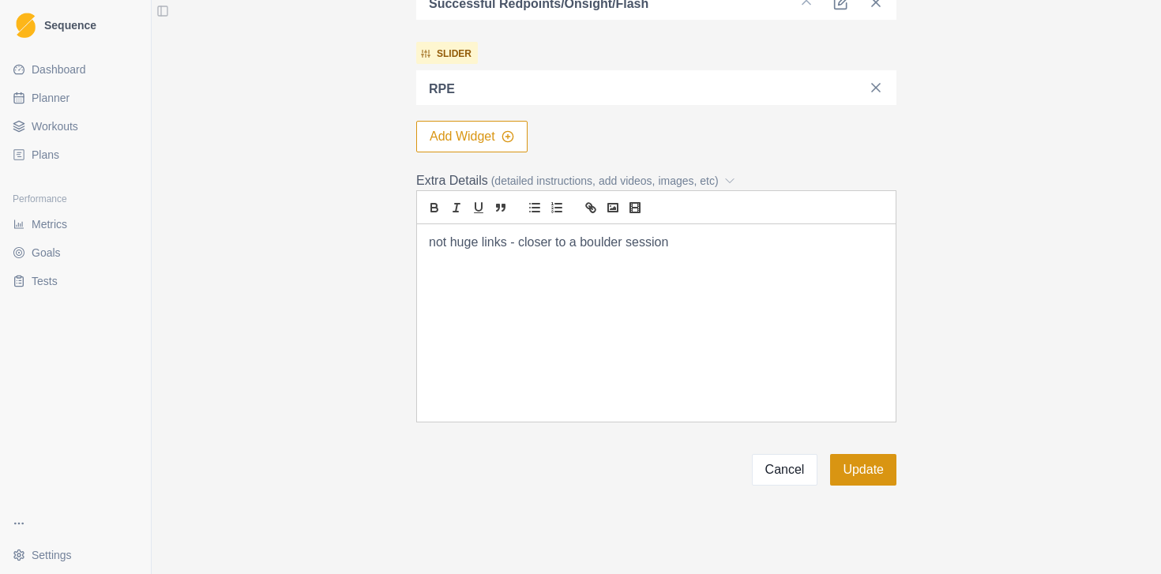
click at [845, 465] on button "Update" at bounding box center [863, 470] width 66 height 32
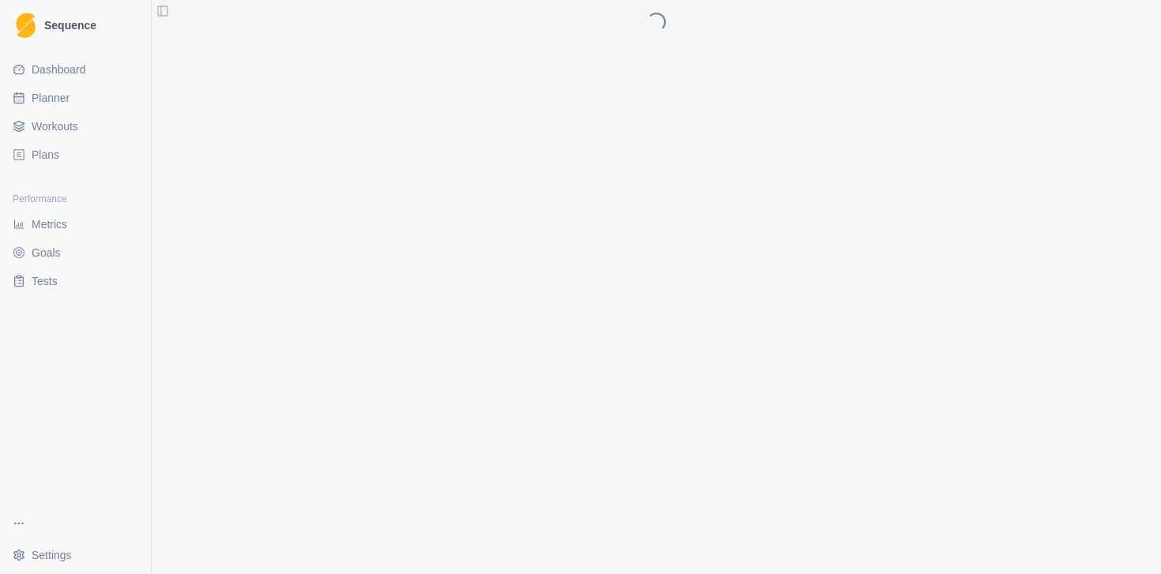
scroll to position [0, 0]
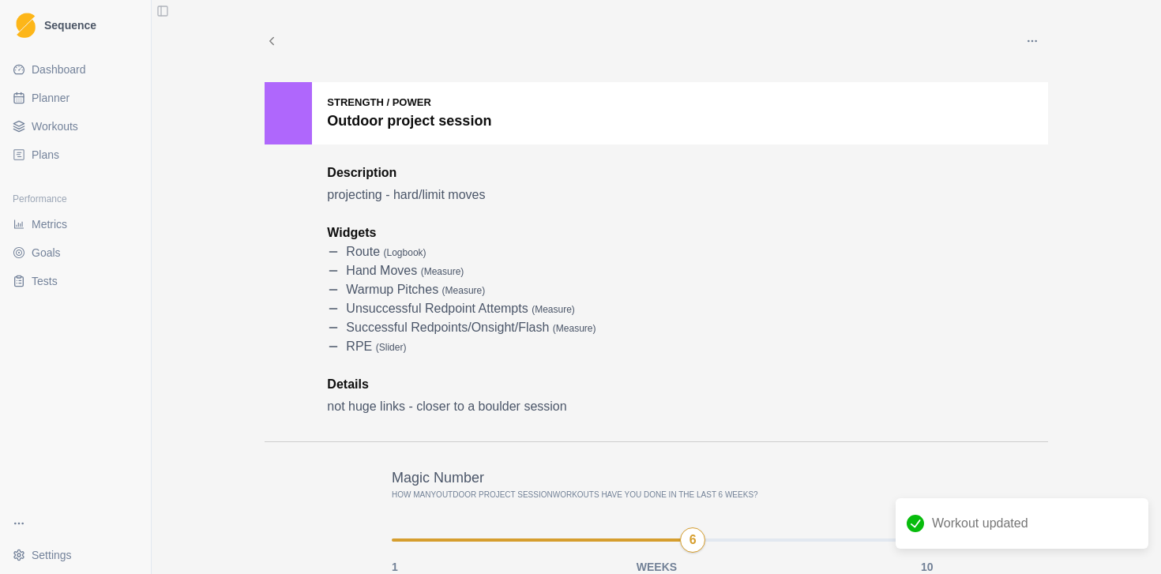
click at [52, 220] on span "Metrics" at bounding box center [50, 224] width 36 height 16
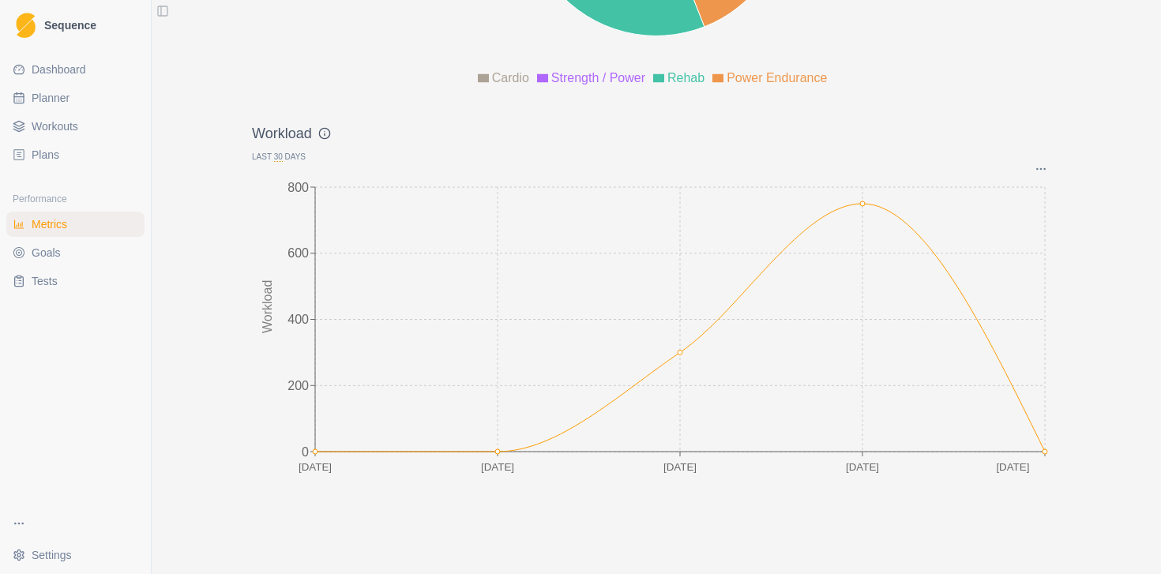
scroll to position [2089, 0]
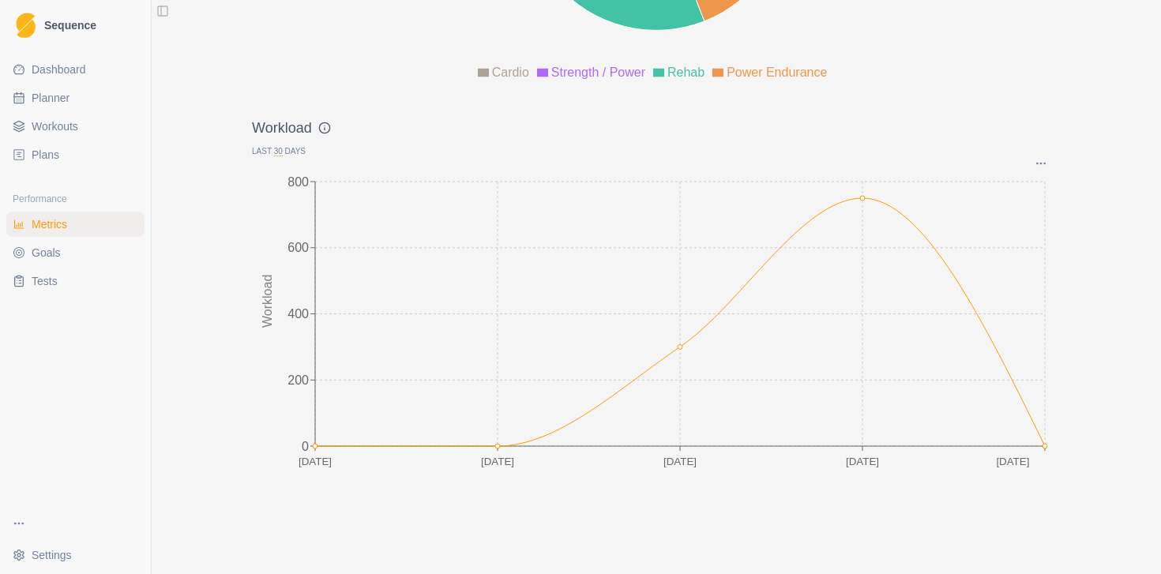
click at [75, 70] on span "Dashboard" at bounding box center [59, 70] width 55 height 16
